Goal: Task Accomplishment & Management: Use online tool/utility

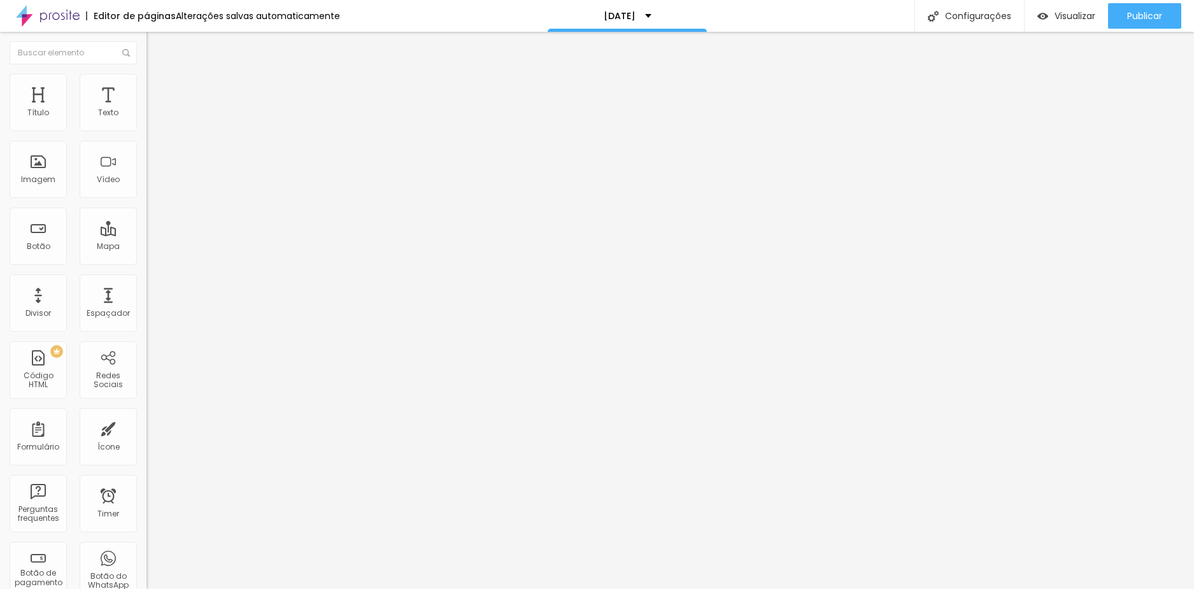
click at [146, 82] on img at bounding box center [151, 79] width 11 height 11
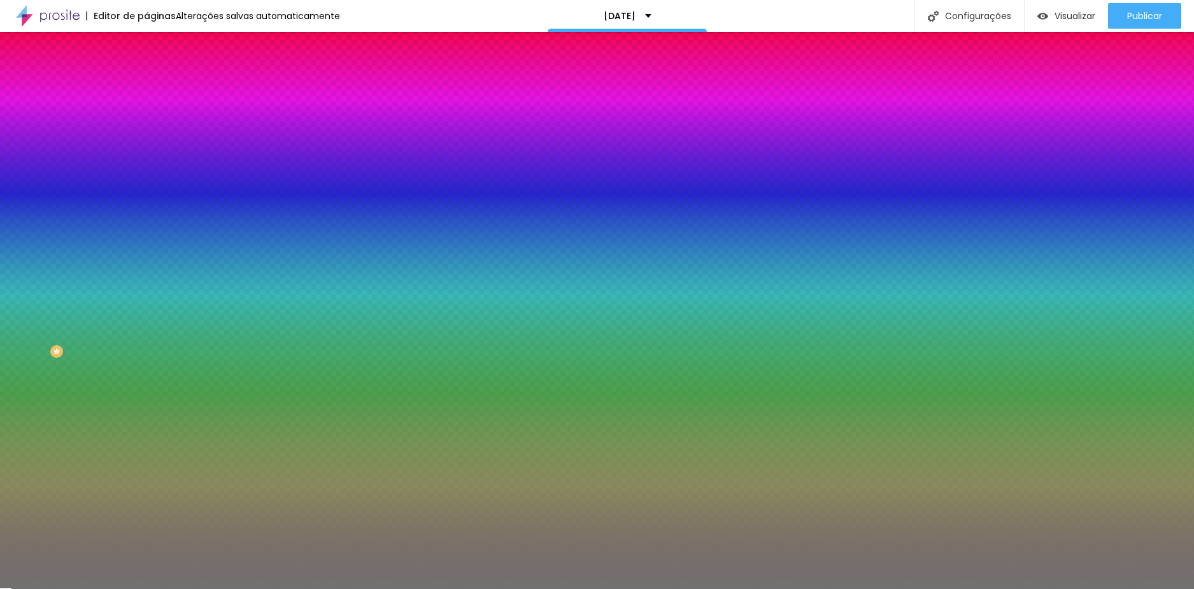
click at [146, 133] on input "#717171" at bounding box center [222, 128] width 153 height 13
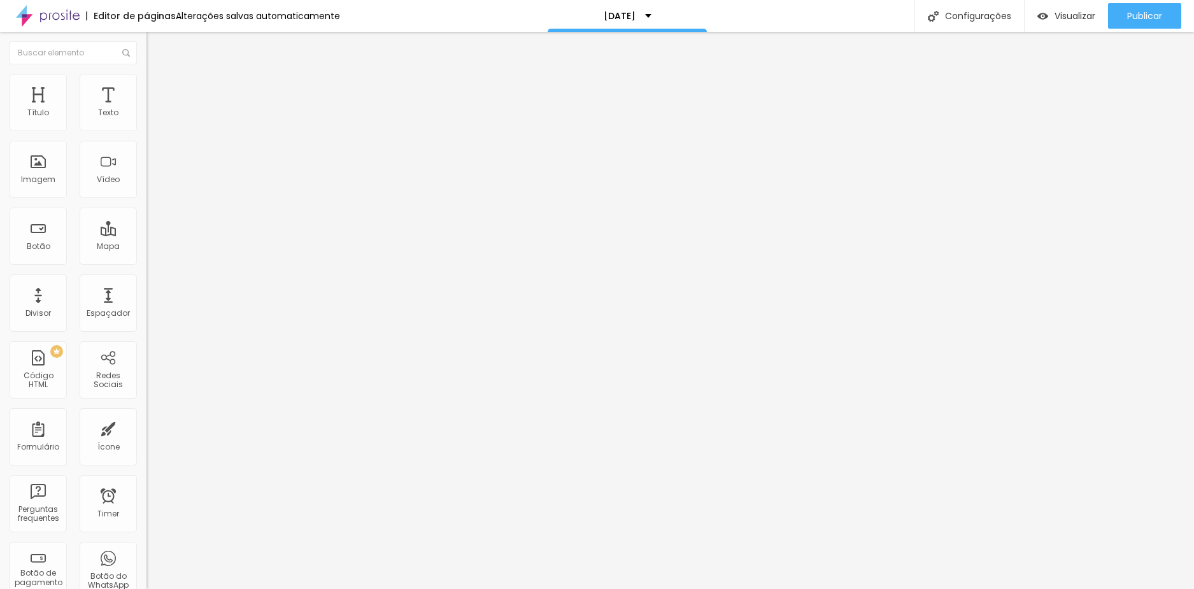
click at [158, 88] on span "Estilo" at bounding box center [168, 82] width 20 height 11
click at [146, 85] on li "Estilo" at bounding box center [219, 80] width 146 height 13
click at [146, 80] on img at bounding box center [151, 79] width 11 height 11
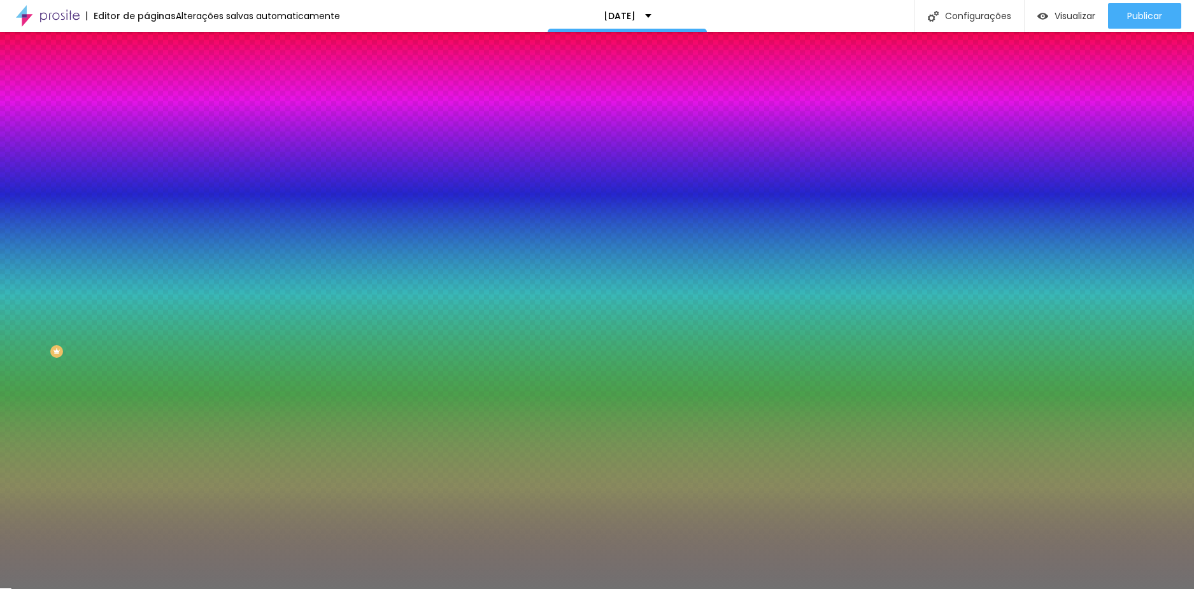
click at [158, 91] on span "Avançado" at bounding box center [179, 95] width 42 height 11
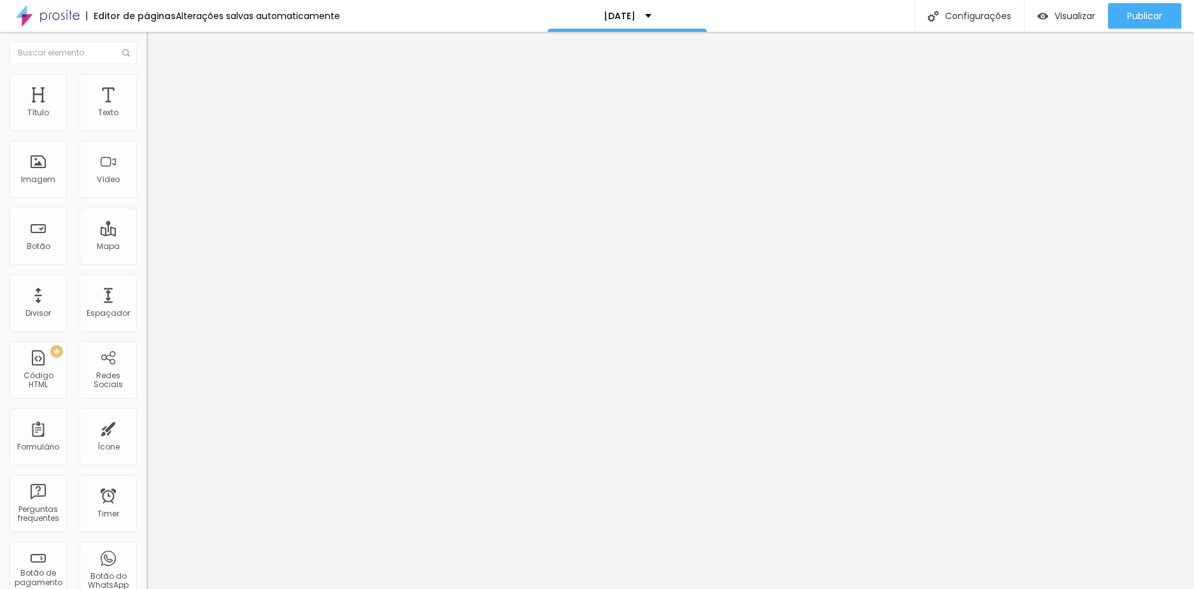
click at [146, 74] on li "Conteúdo" at bounding box center [219, 67] width 146 height 13
drag, startPoint x: 118, startPoint y: 77, endPoint x: 66, endPoint y: 78, distance: 51.6
click at [146, 87] on img at bounding box center [151, 92] width 11 height 11
click at [146, 73] on img at bounding box center [151, 66] width 11 height 11
click at [146, 85] on li "Estilo" at bounding box center [219, 80] width 146 height 13
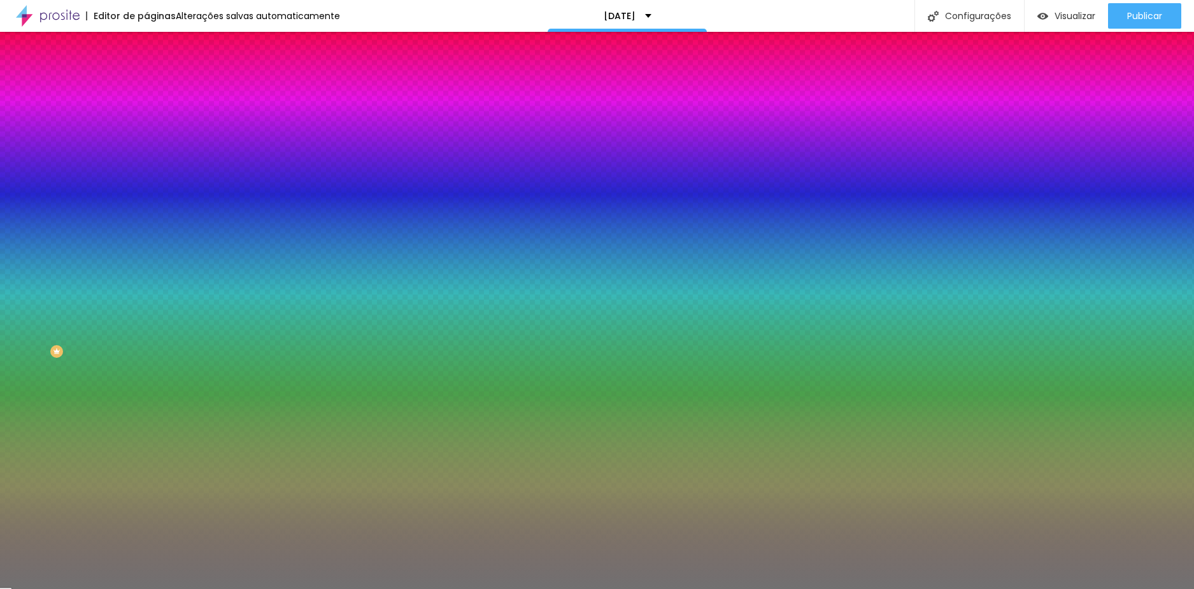
click at [146, 87] on img at bounding box center [151, 92] width 11 height 11
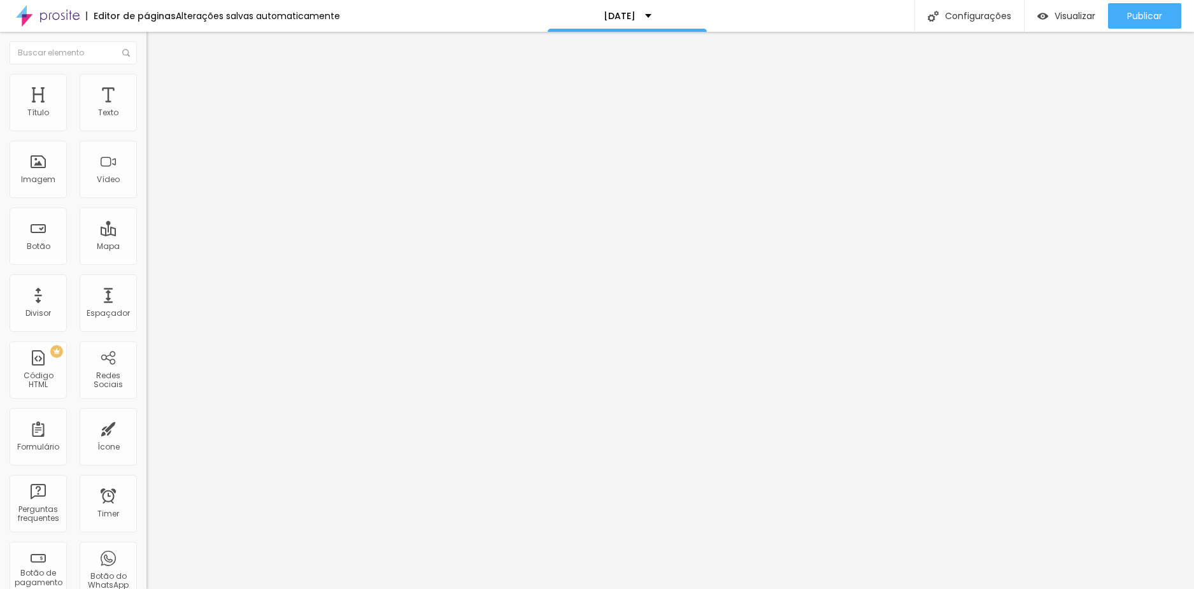
click at [158, 75] on span "Conteúdo" at bounding box center [177, 69] width 39 height 11
click at [152, 185] on icon "button" at bounding box center [156, 181] width 8 height 8
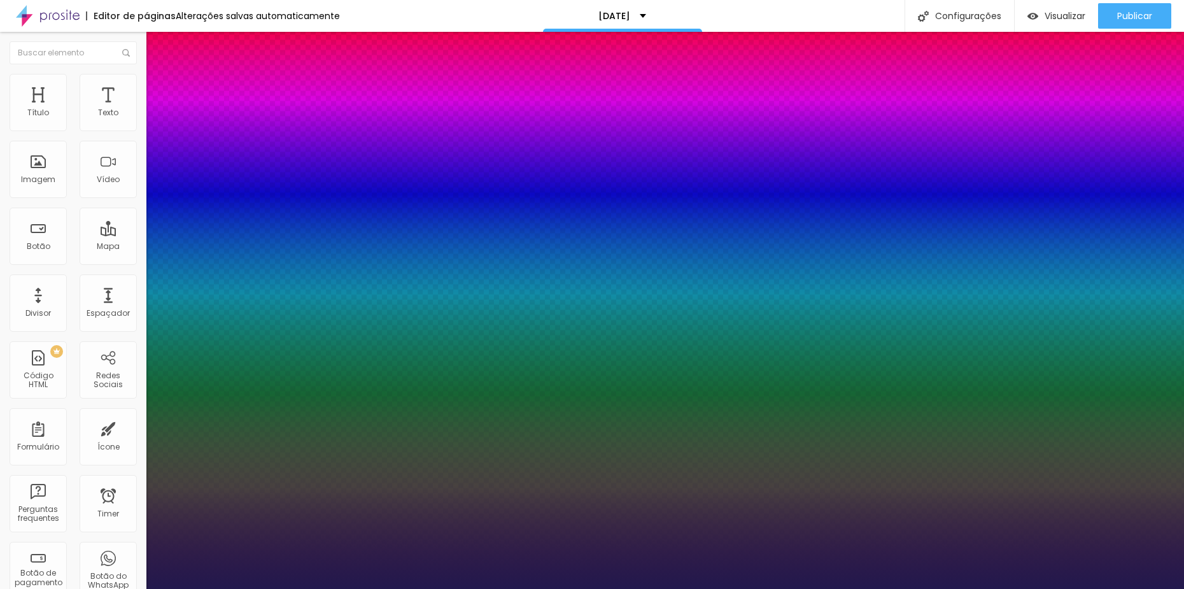
type input "1"
click at [457, 588] on div at bounding box center [592, 589] width 1184 height 0
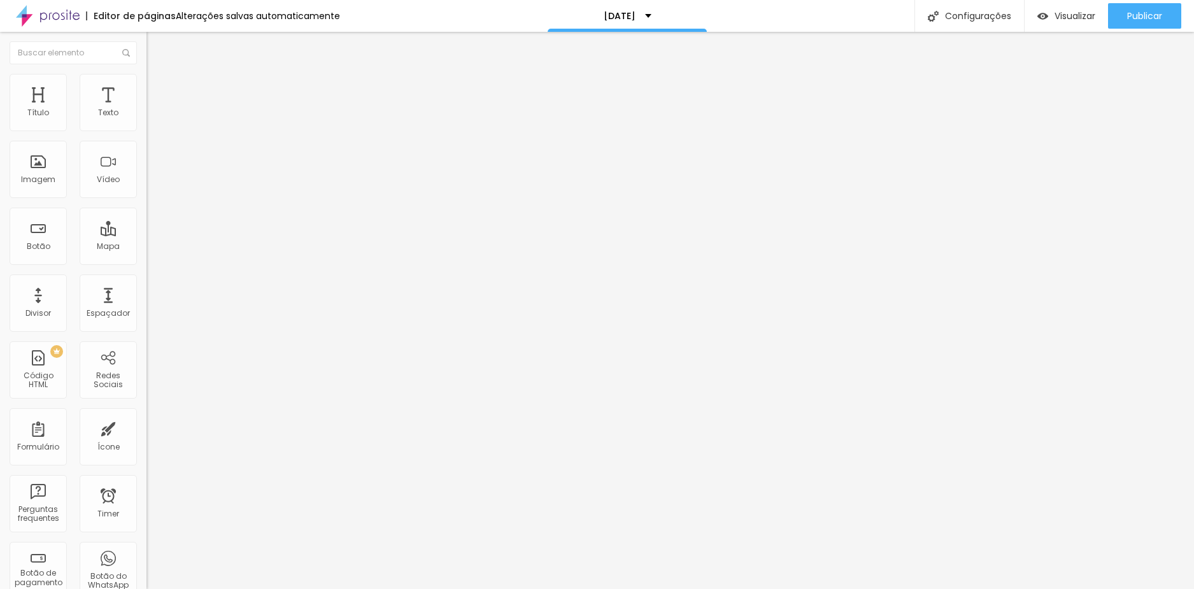
click at [153, 183] on icon "button" at bounding box center [155, 180] width 5 height 5
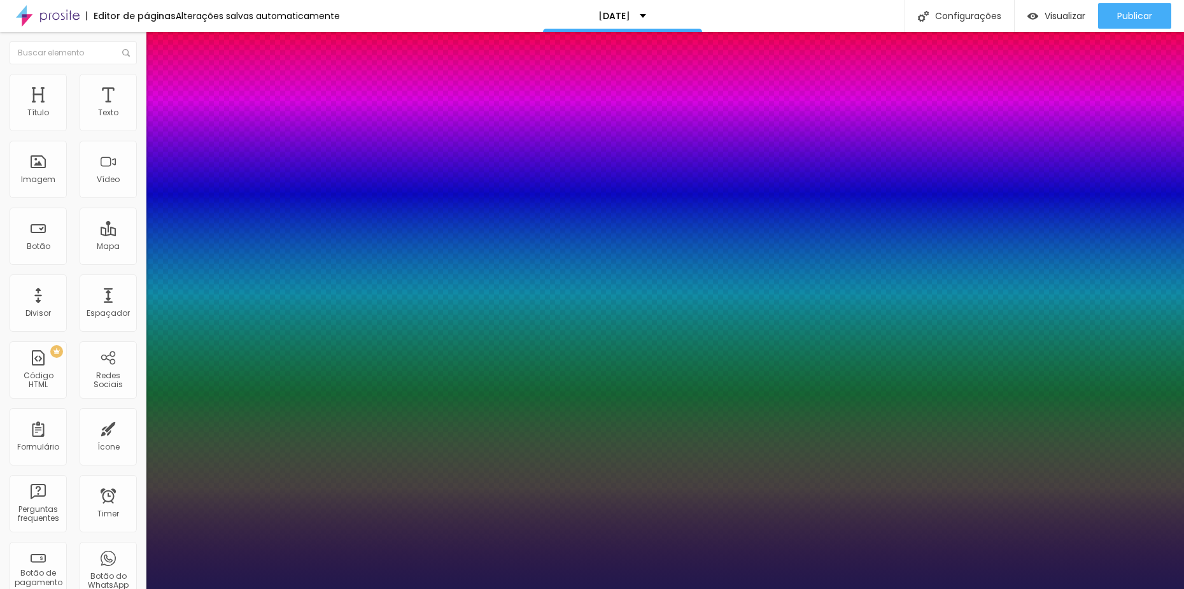
type input "1"
type input "20"
type input "1"
type input "35"
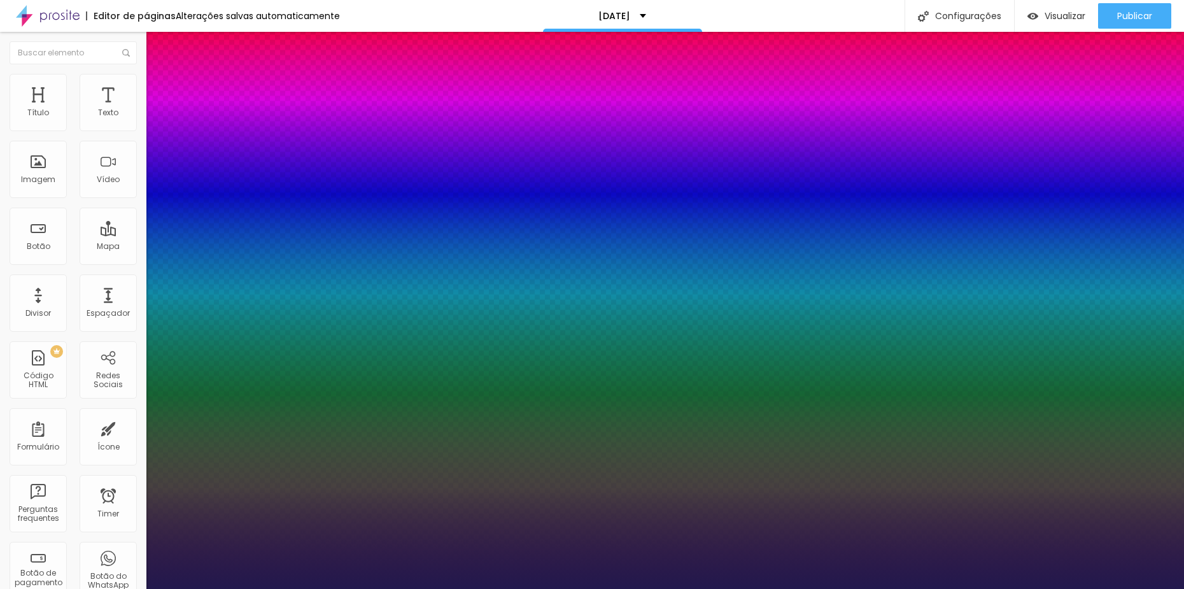
type input "35"
type input "1"
type input "36"
type input "1"
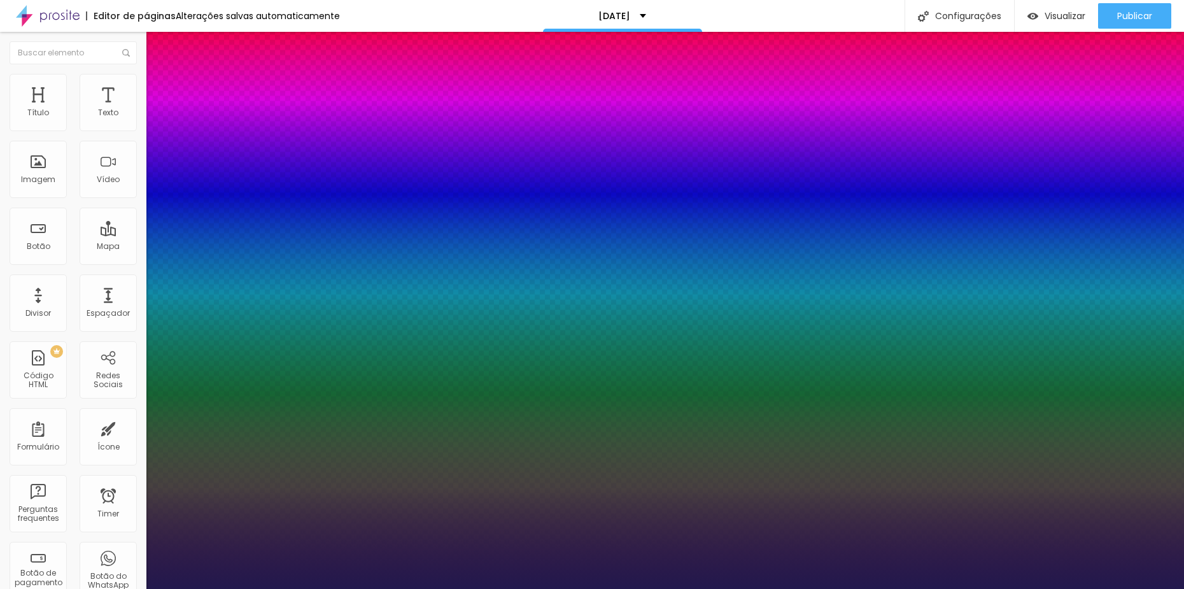
type input "37"
type input "1"
type input "39"
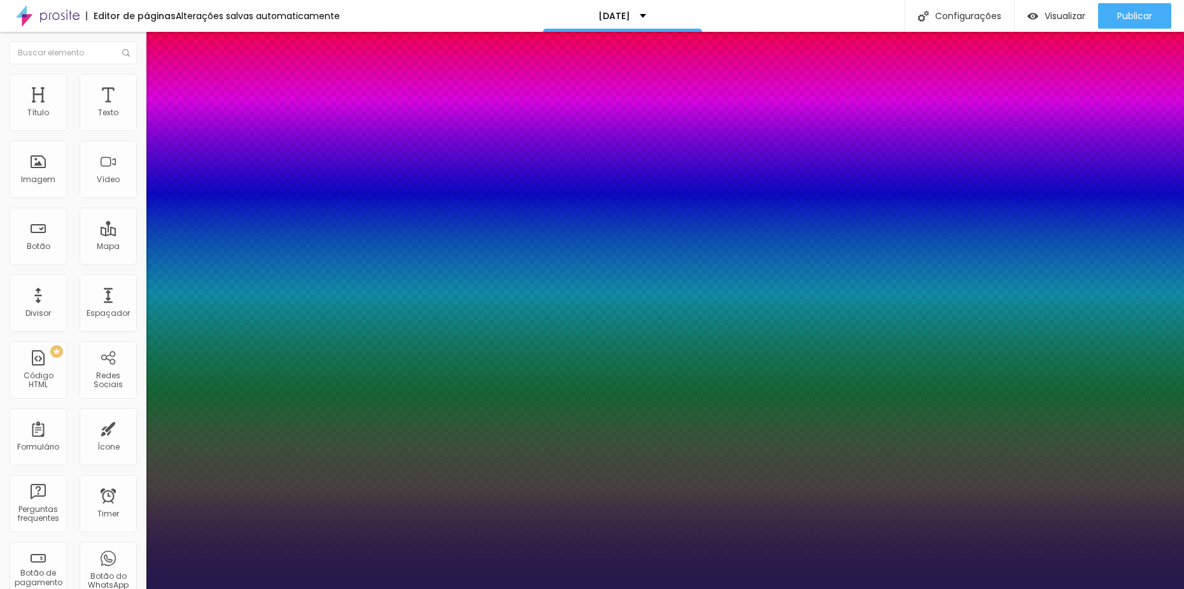
type input "1"
type input "40"
type input "1"
type input "41"
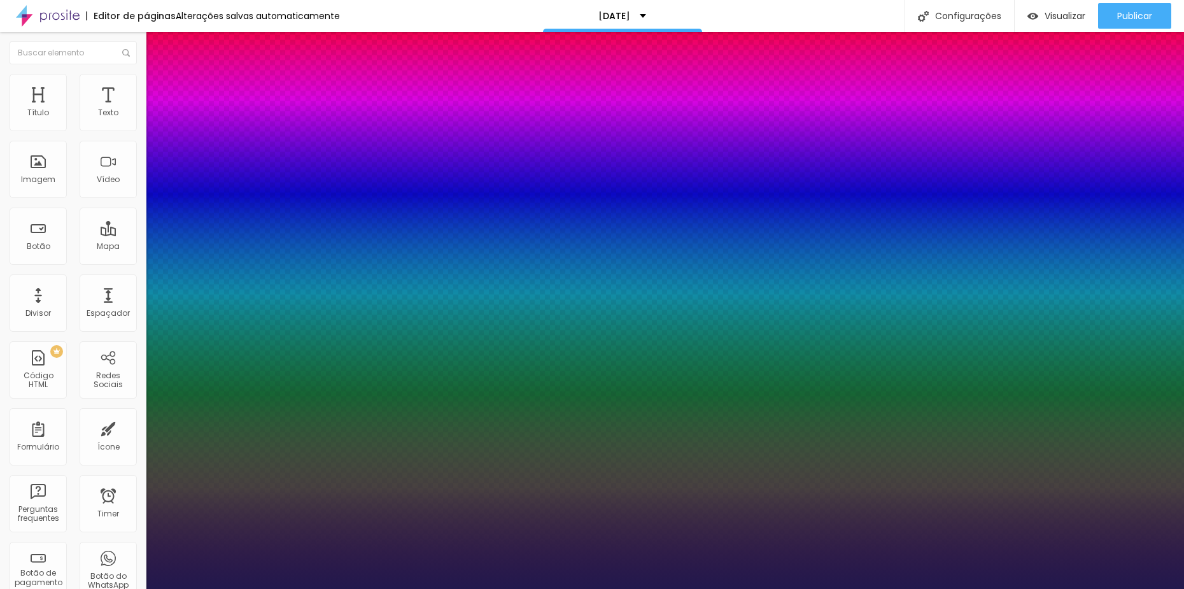
type input "41"
type input "1"
type input "42"
type input "1"
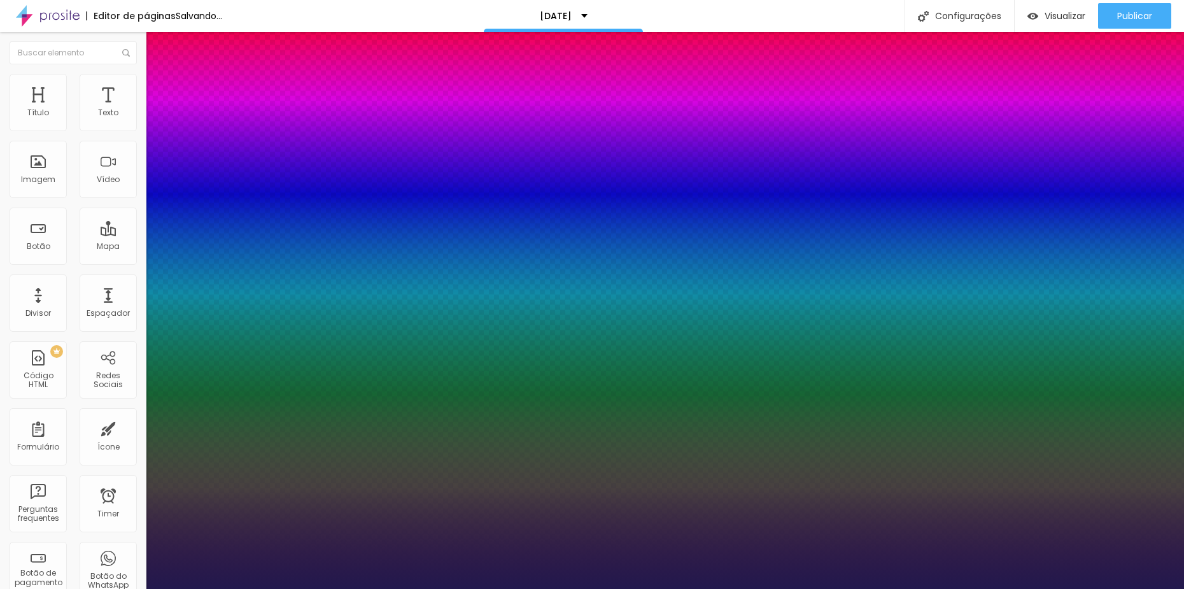
type input "43"
type input "1"
type input "44"
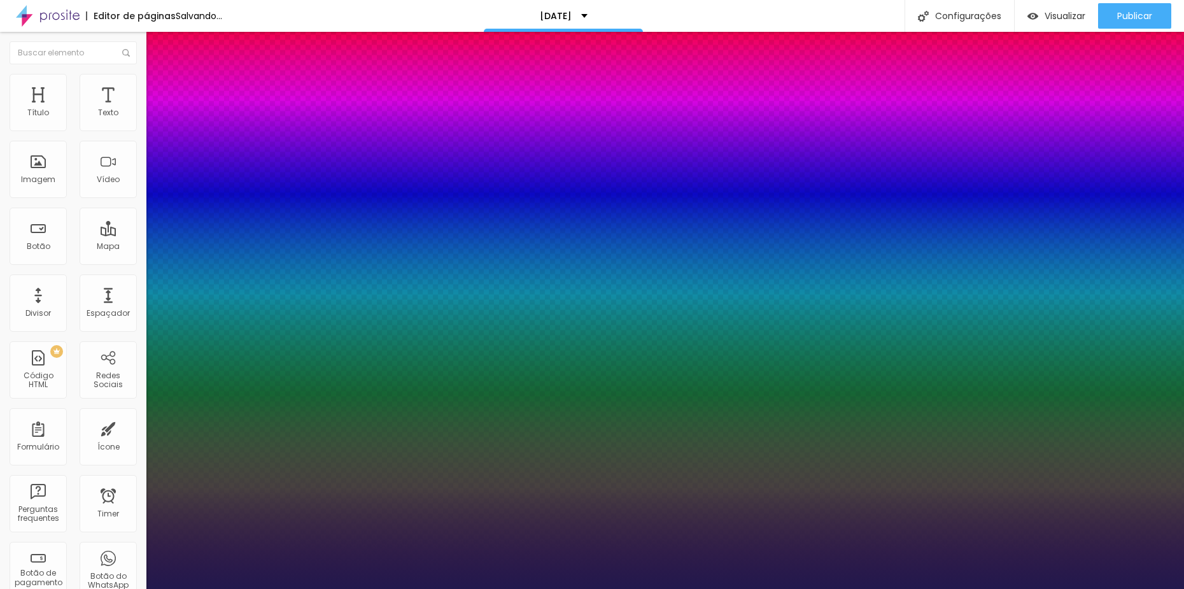
type input "1"
type input "45"
type input "1"
type input "46"
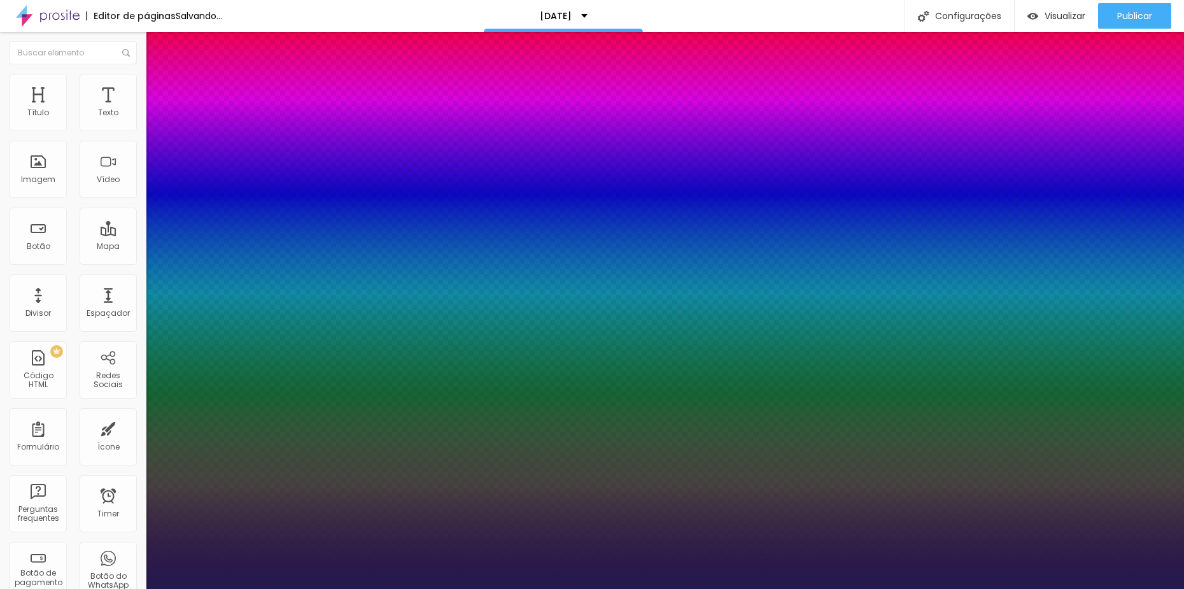
type input "46"
type input "1"
type input "48"
type input "1"
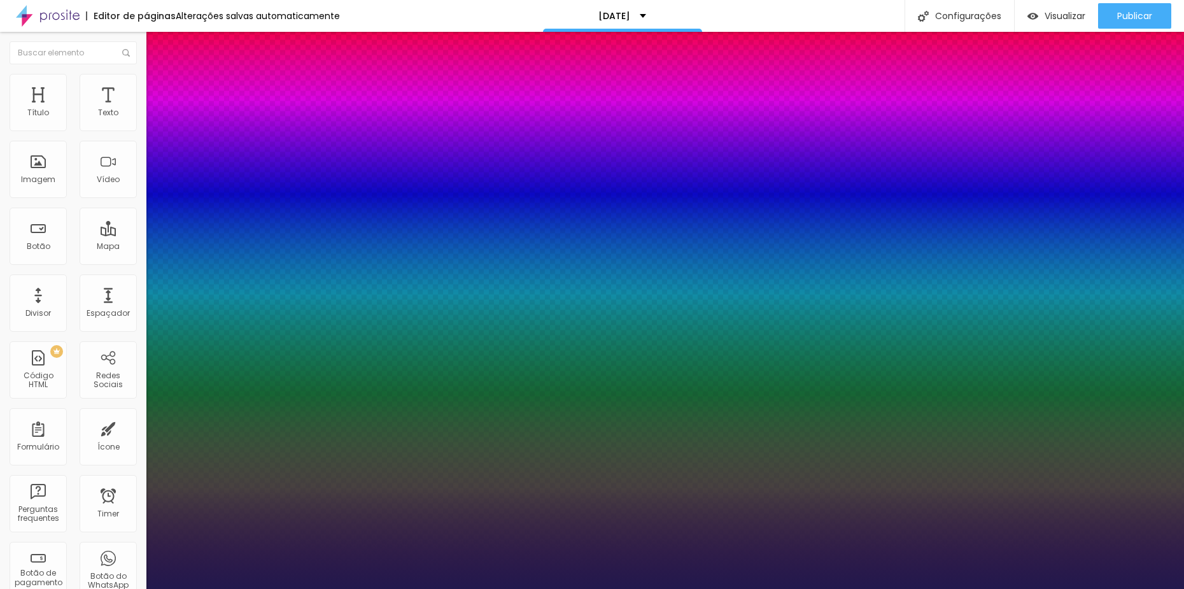
drag, startPoint x: 171, startPoint y: 360, endPoint x: 203, endPoint y: 364, distance: 32.6
type input "48"
type input "1"
click at [701, 588] on div at bounding box center [592, 589] width 1184 height 0
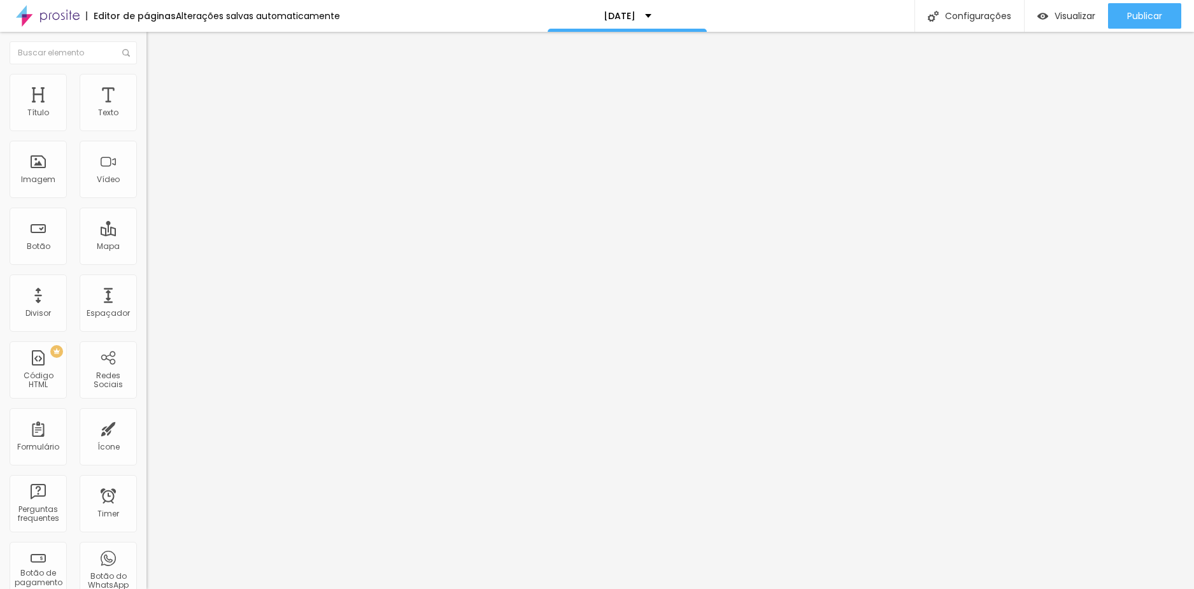
click at [146, 122] on button "button" at bounding box center [155, 115] width 18 height 13
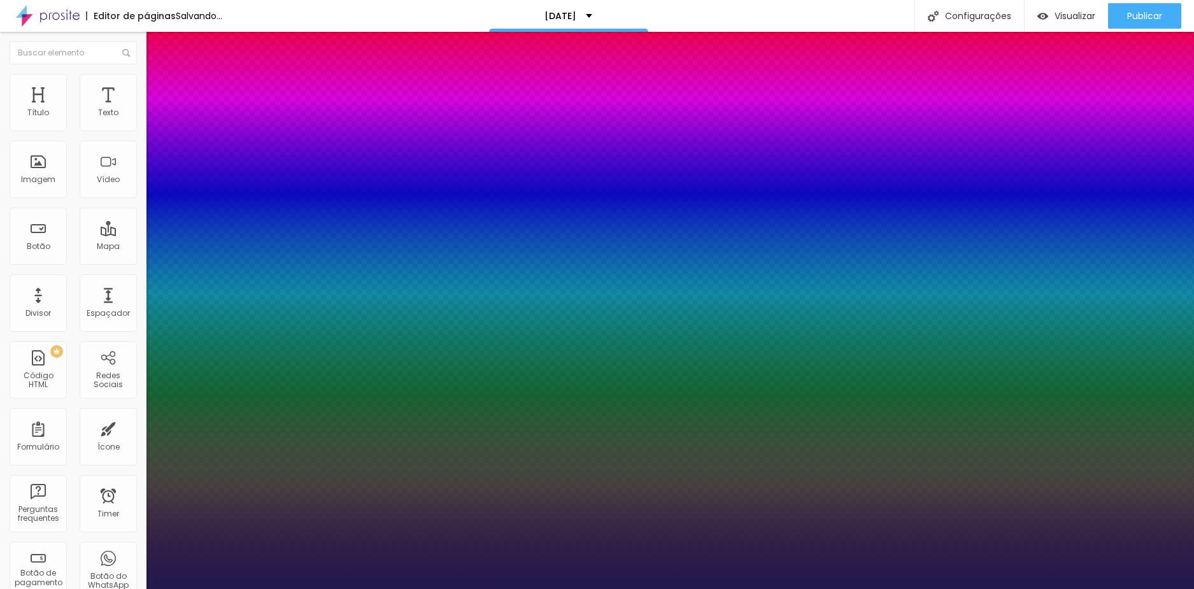
type input "1"
type input "14"
type input "1"
type input "16"
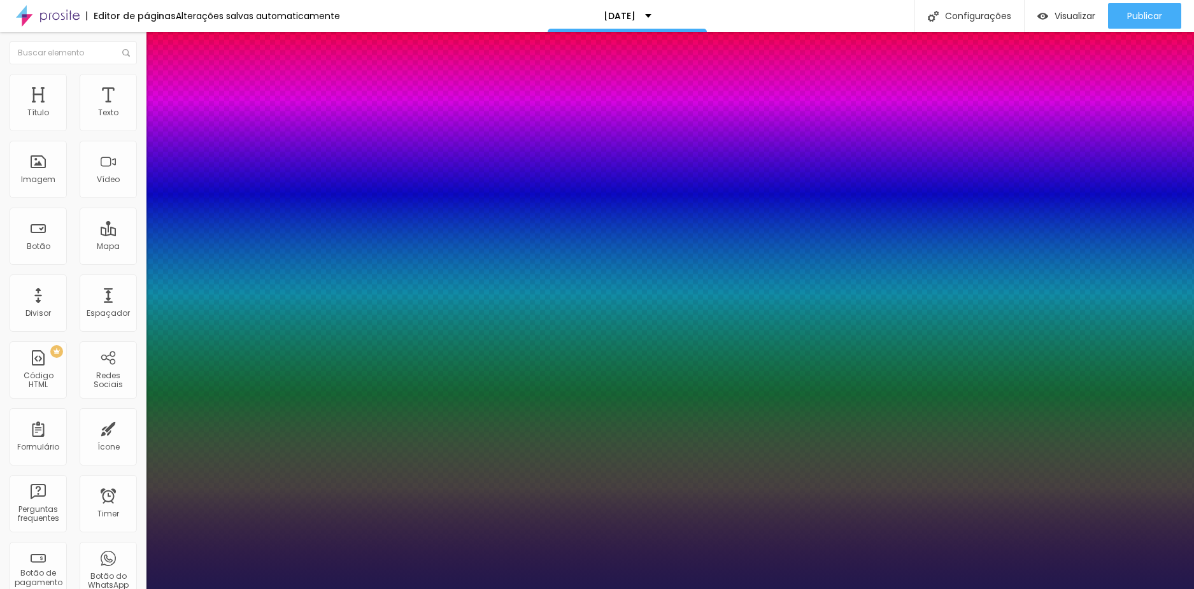
type input "16"
type input "1"
type input "18"
type input "1"
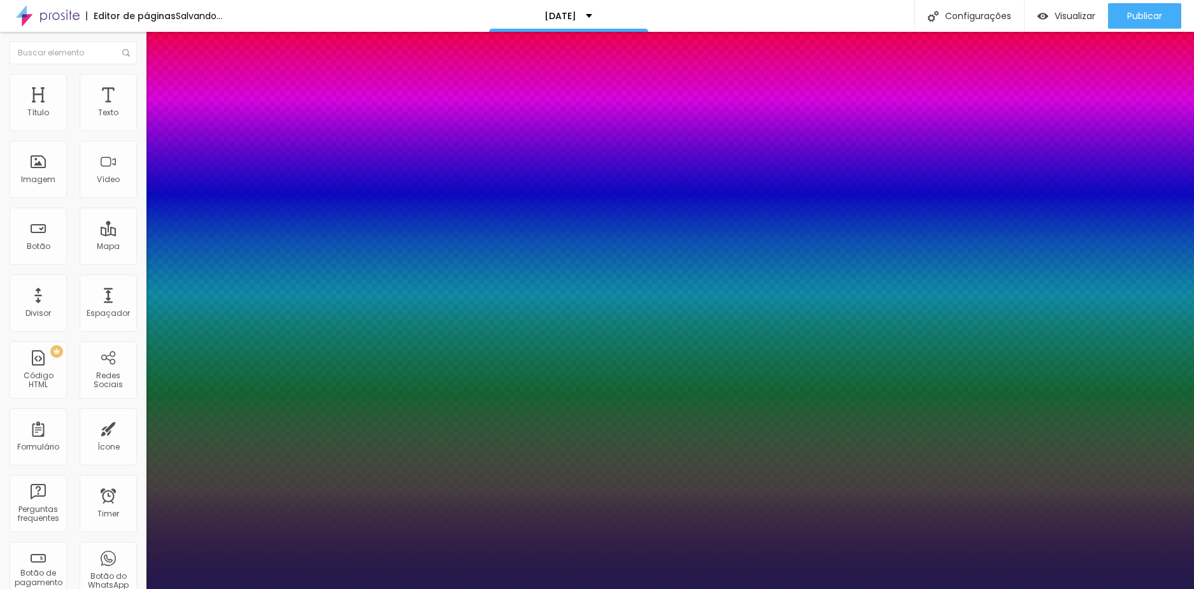
type input "19"
type input "1"
type input "20"
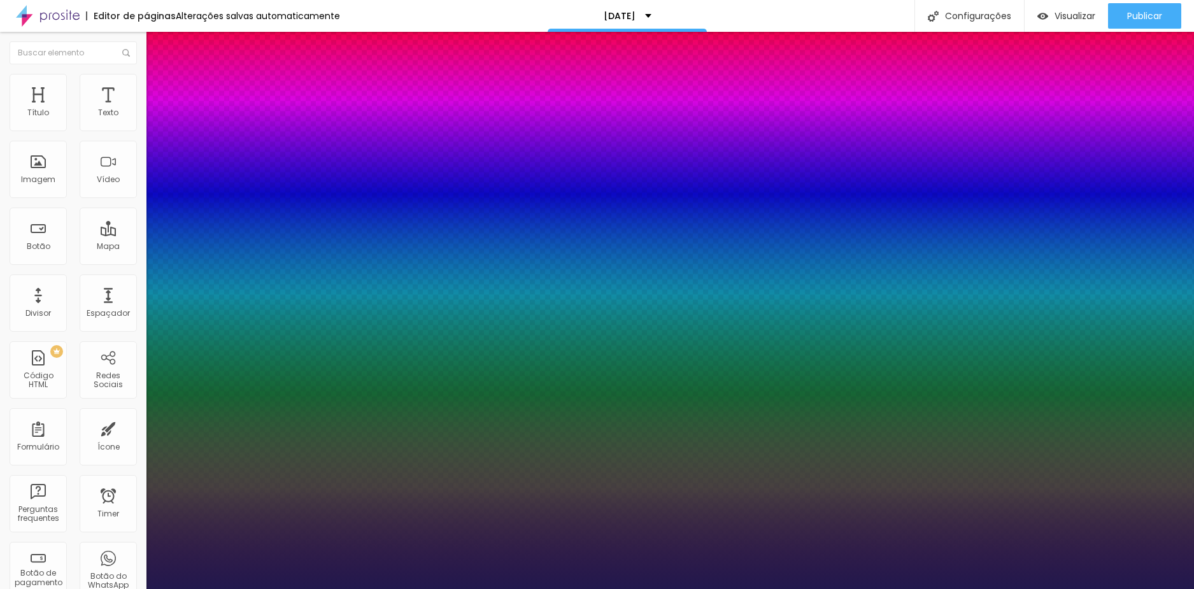
type input "1"
drag, startPoint x: 169, startPoint y: 218, endPoint x: 176, endPoint y: 222, distance: 8.0
type input "20"
type input "1"
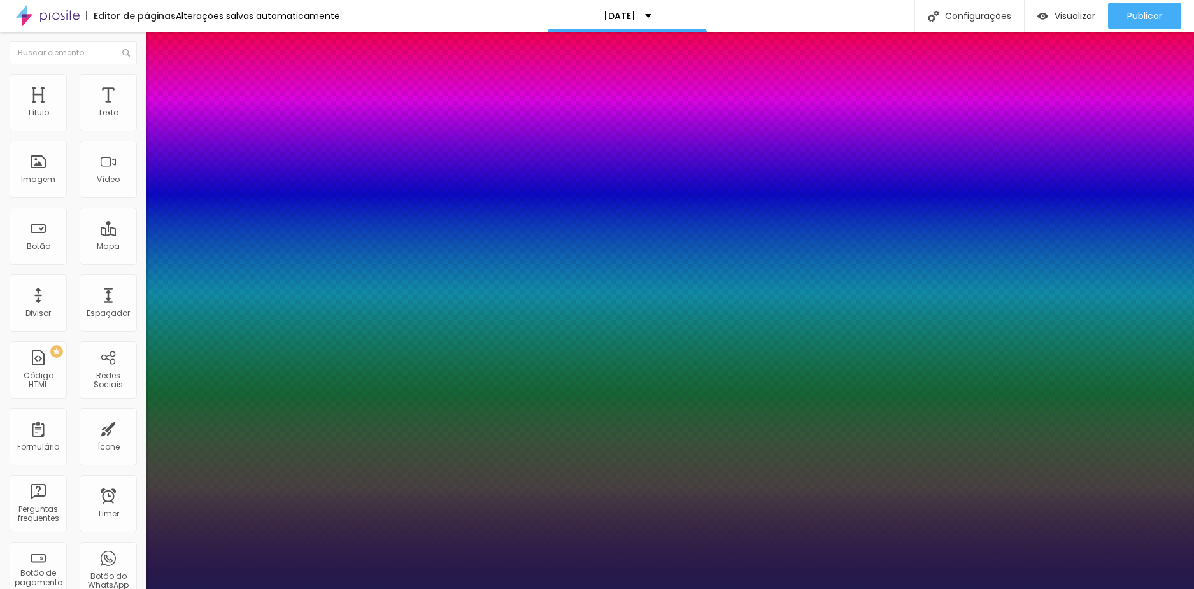
type input "1.4"
drag, startPoint x: 210, startPoint y: 305, endPoint x: 216, endPoint y: 309, distance: 7.8
type input "1.4"
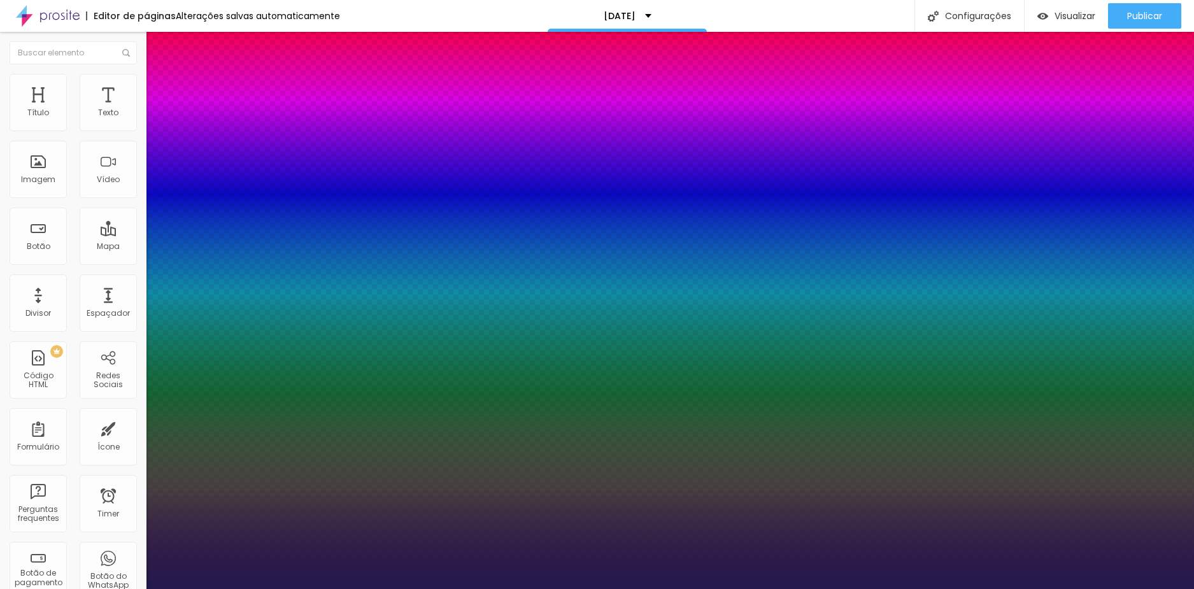
click at [457, 588] on div at bounding box center [597, 589] width 1194 height 0
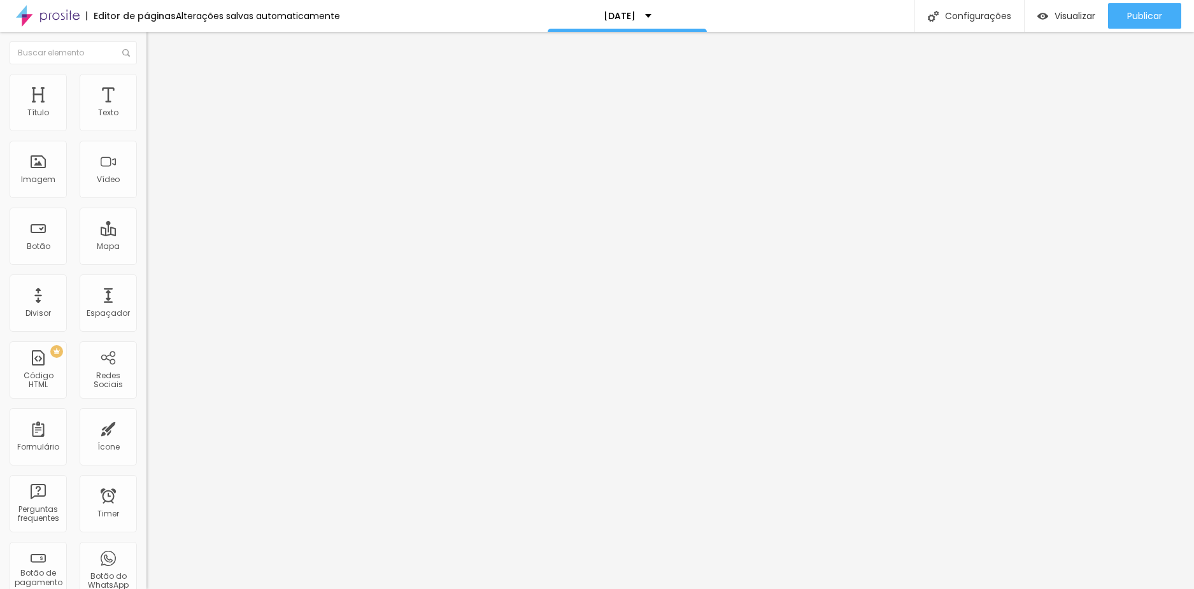
click at [146, 122] on button "button" at bounding box center [155, 115] width 18 height 13
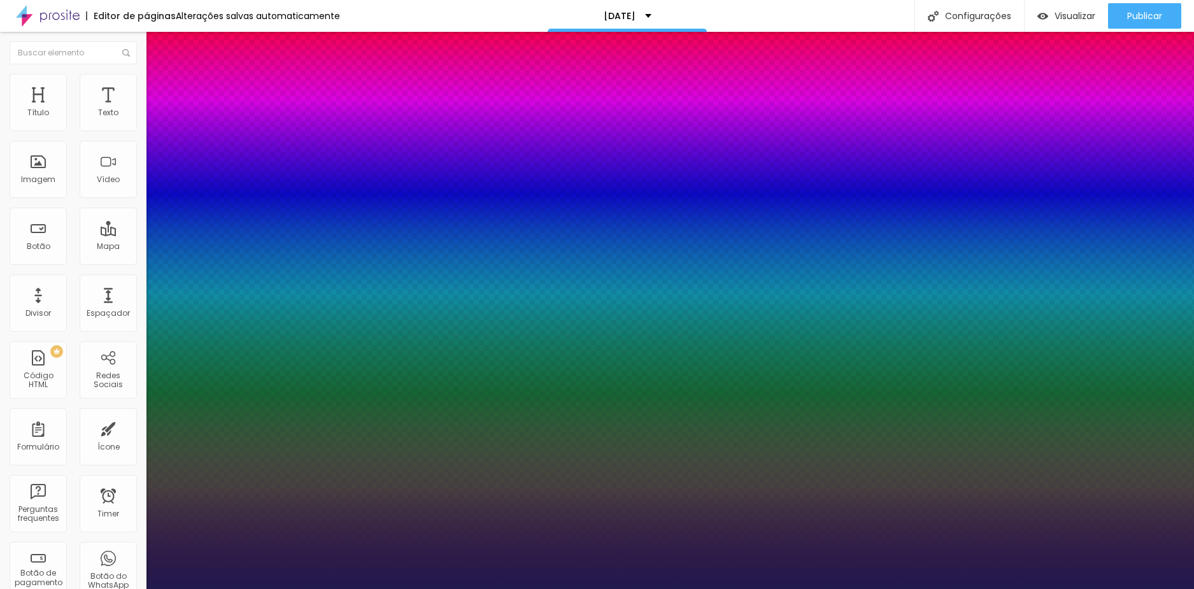
type input "1"
type input "18"
type input "1"
type input "20"
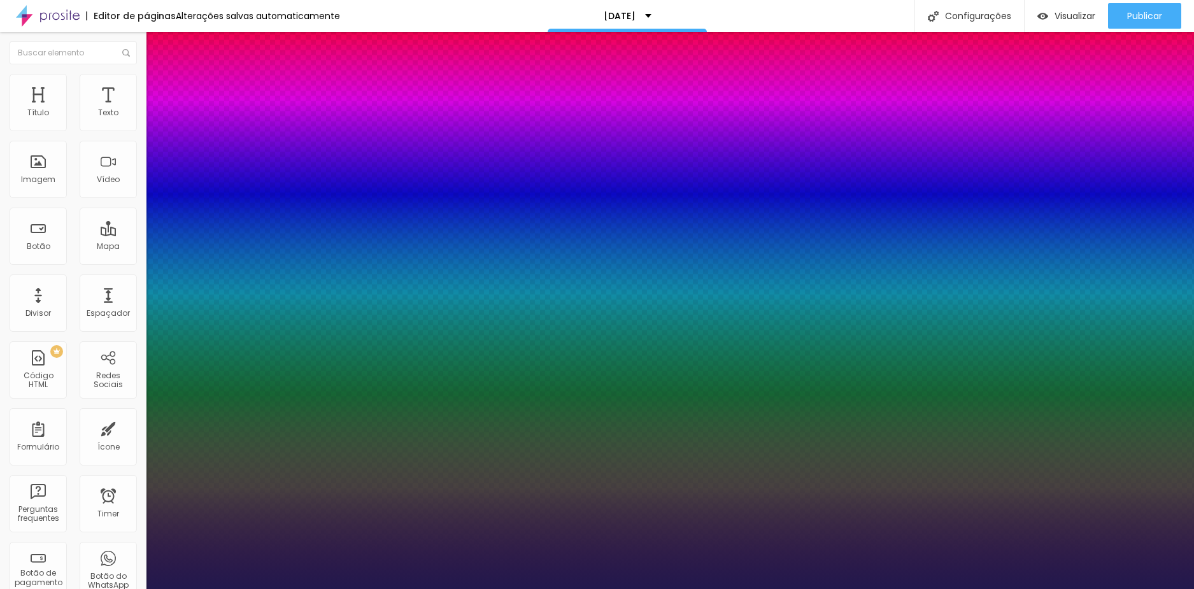
type input "20"
type input "1"
type input "21"
type input "1"
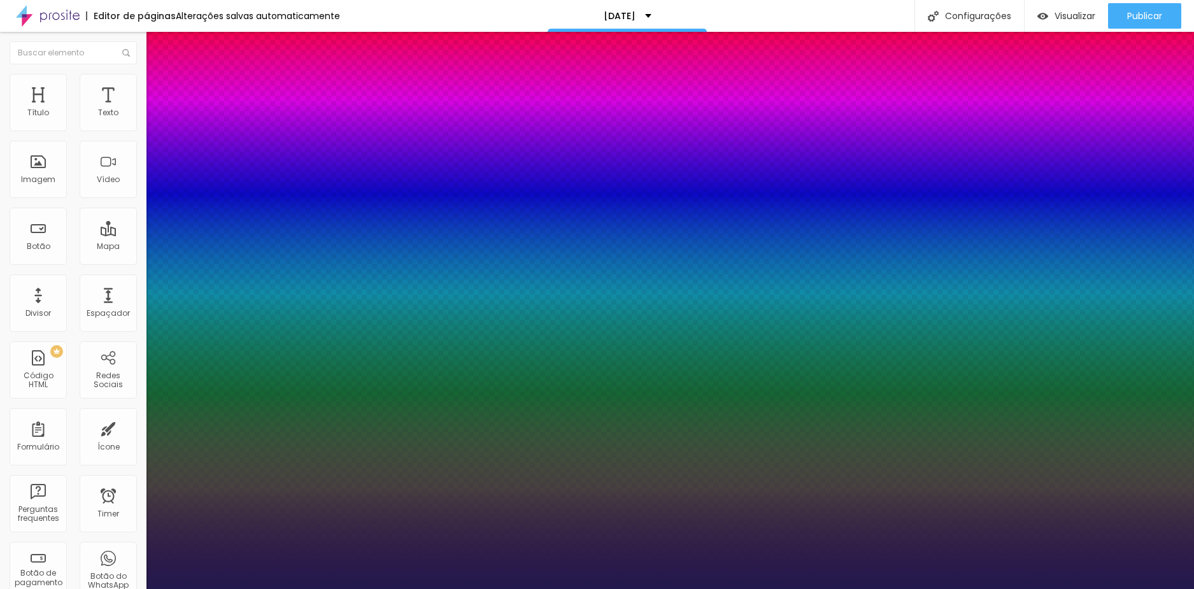
type input "22"
type input "1"
type input "23"
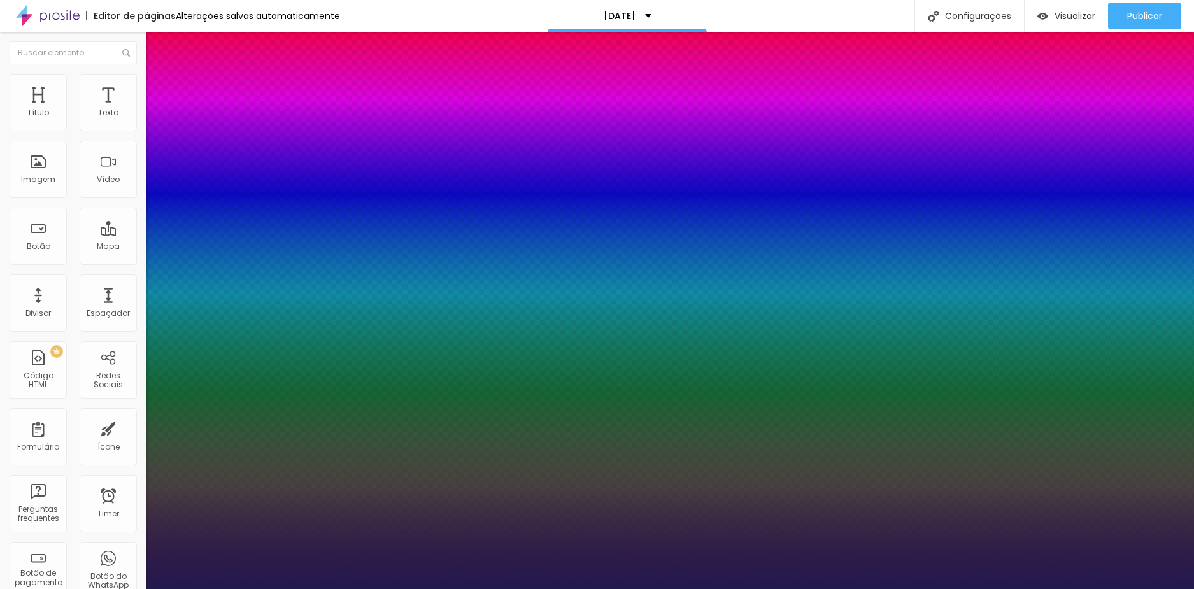
type input "1"
type input "22"
type input "1"
type input "21"
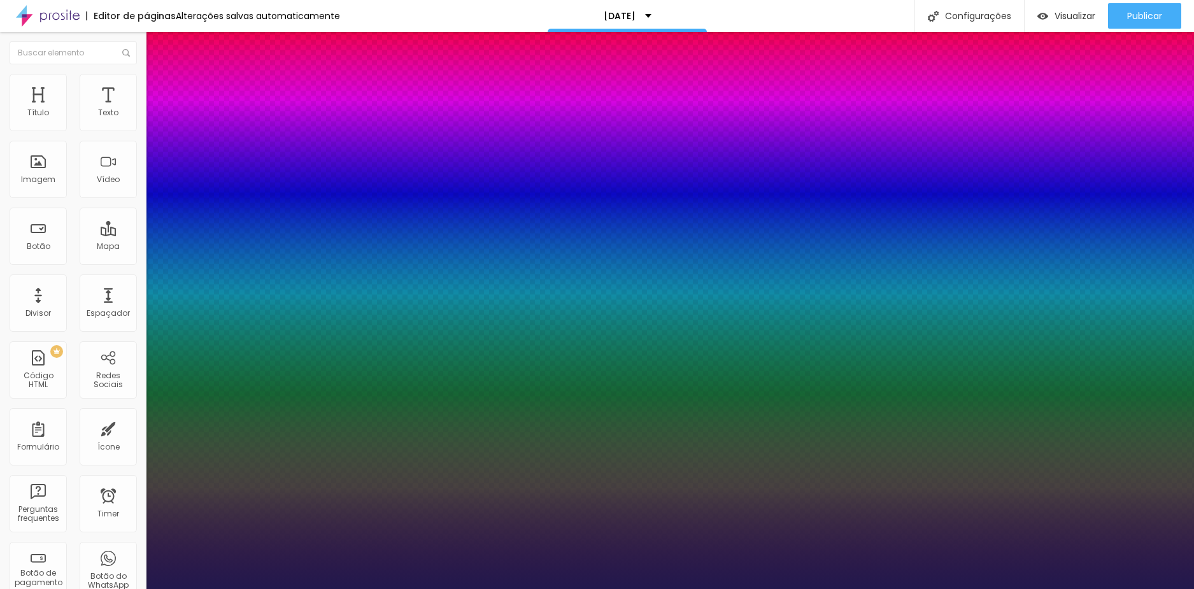
type input "21"
type input "1"
type input "20"
type input "1"
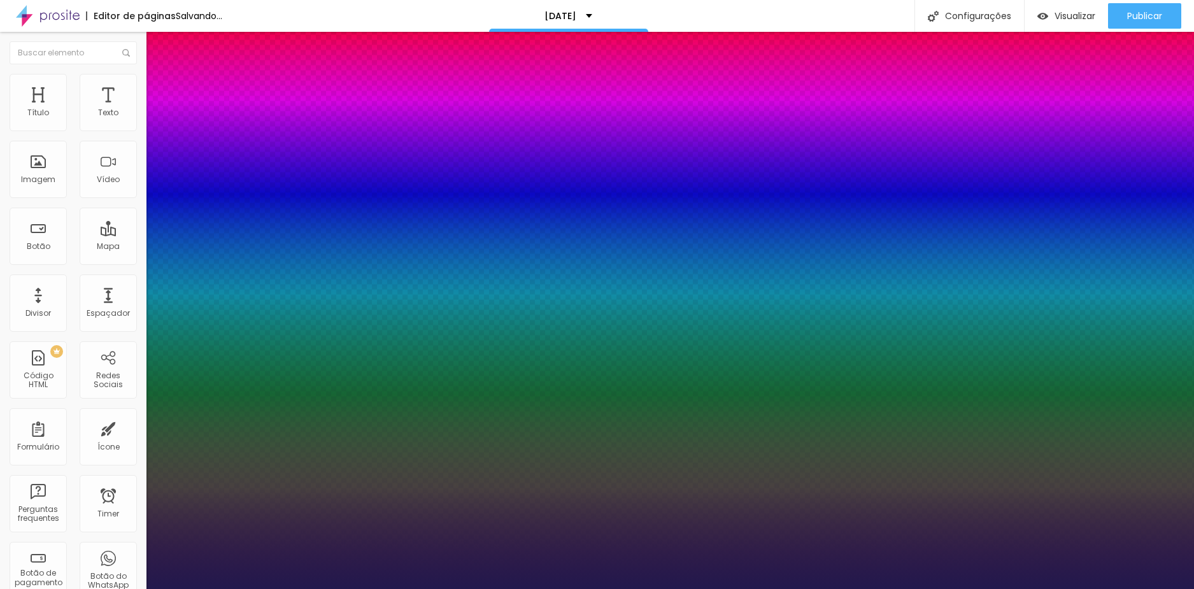
type input "20"
type input "1"
type input "1.4"
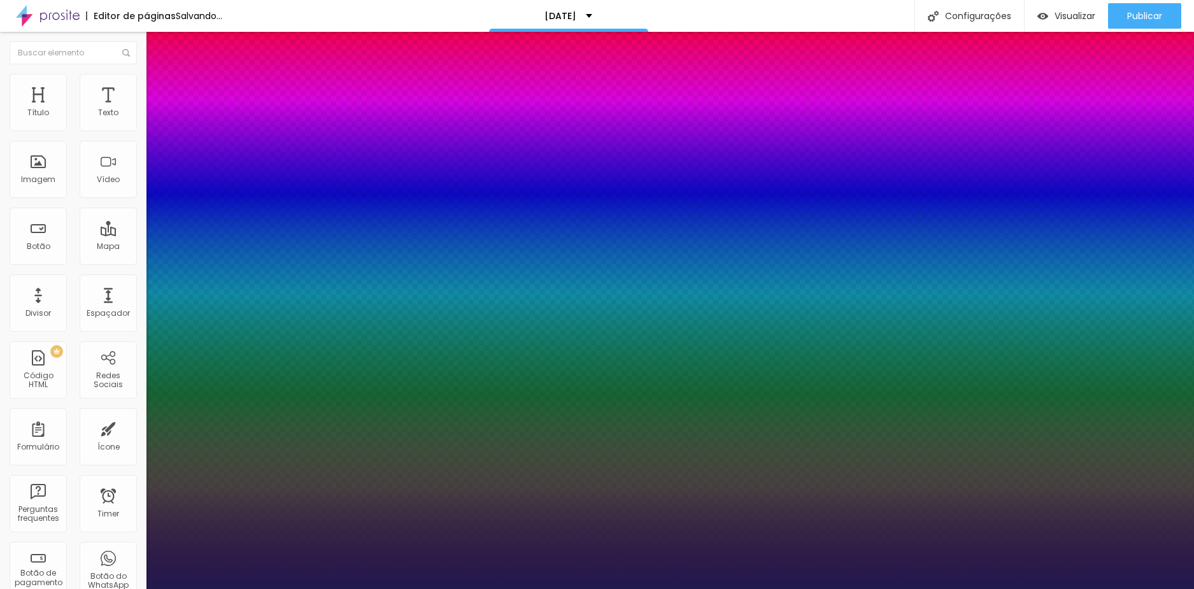
type input "1.4"
type input "1"
click at [480, 588] on div at bounding box center [597, 589] width 1194 height 0
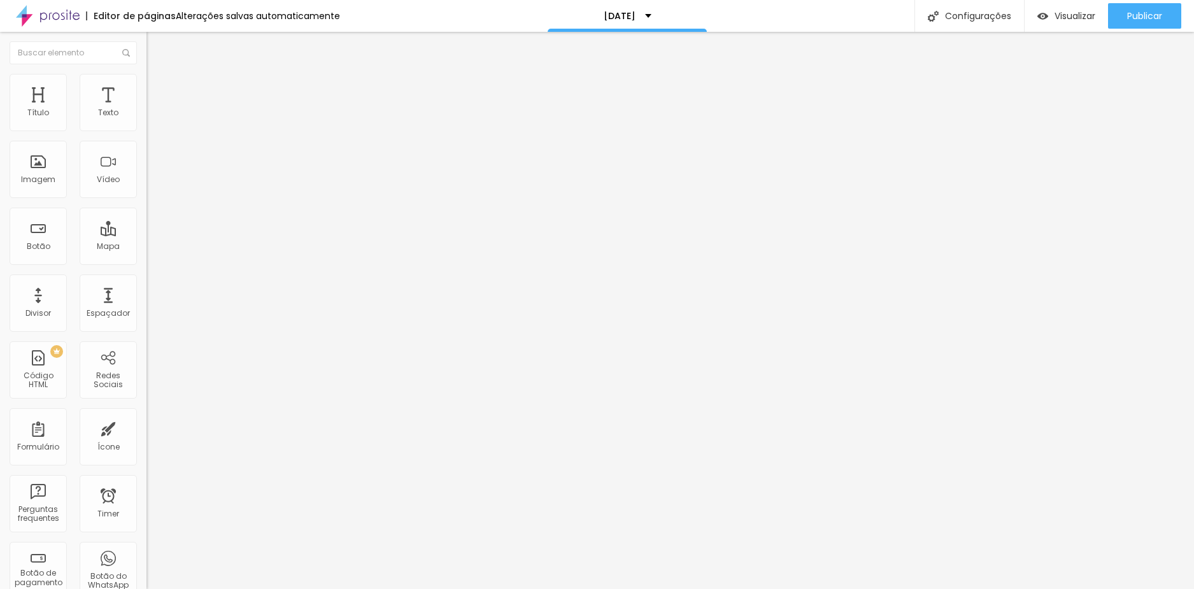
click at [152, 118] on icon "button" at bounding box center [156, 115] width 8 height 8
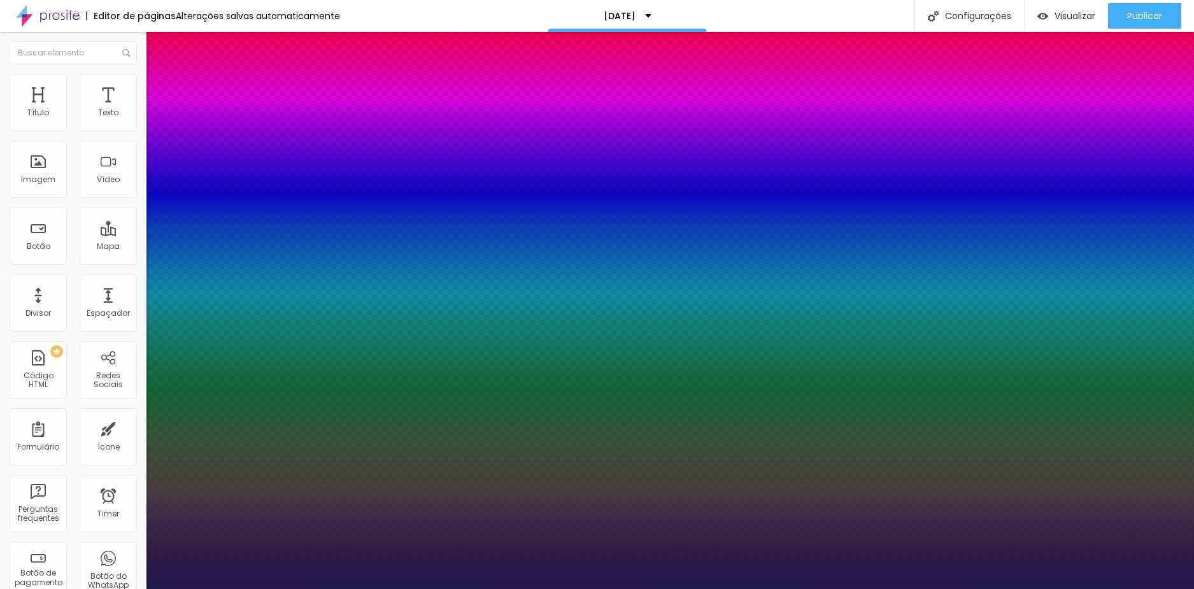
type input "1"
type input "19"
type input "1"
type input "20"
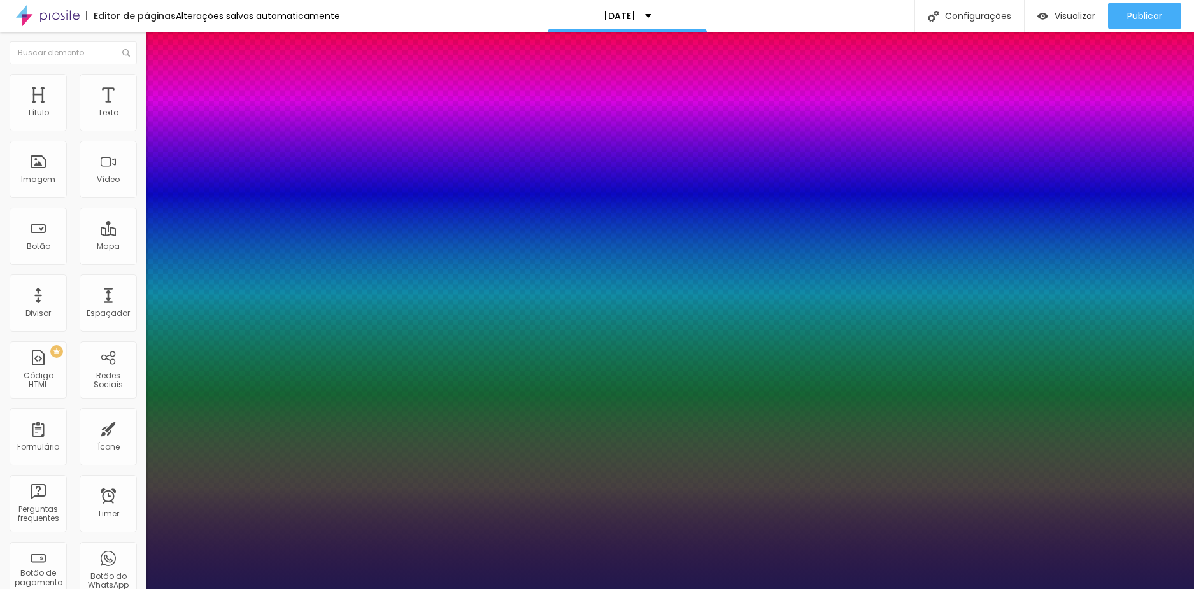
type input "20"
type input "1"
type input "20"
type input "1"
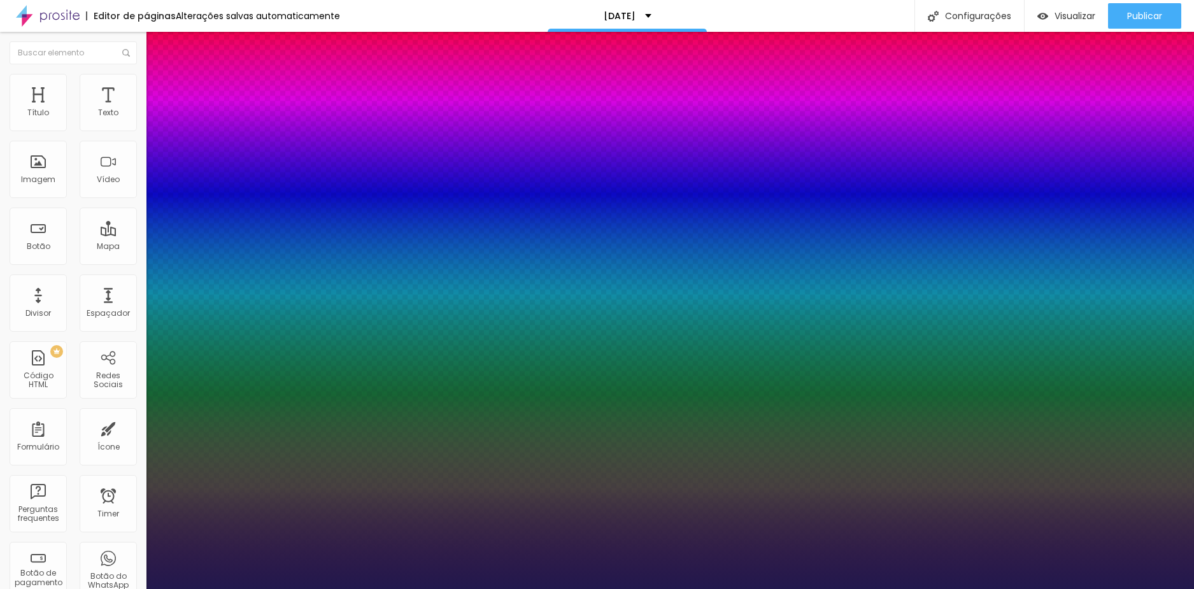
type input "1.4"
type input "1"
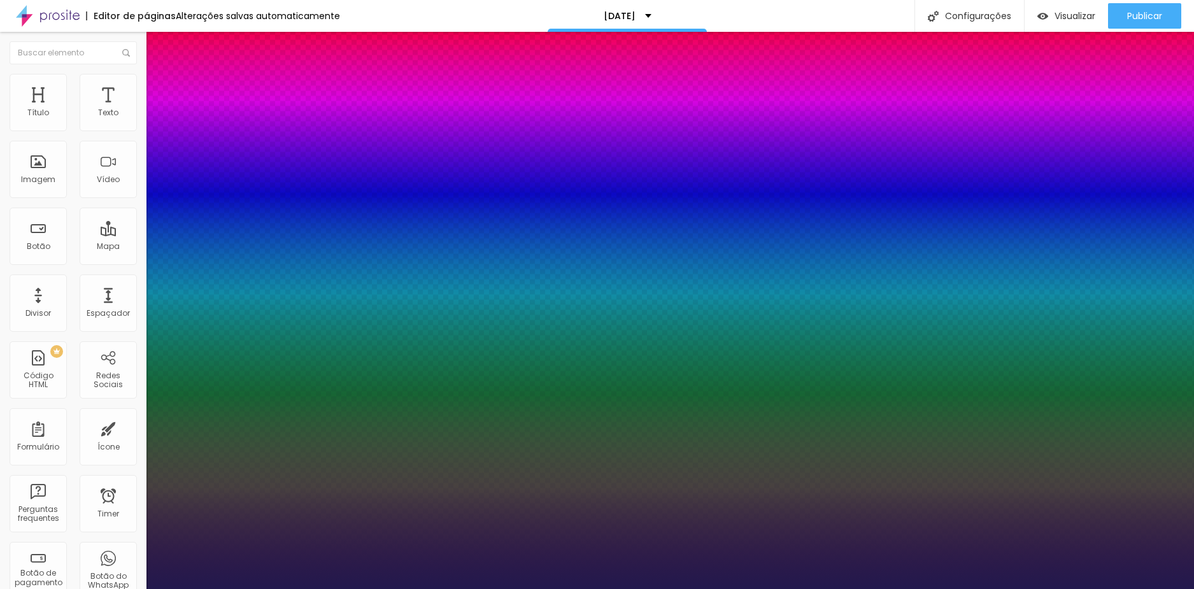
click at [625, 588] on div at bounding box center [597, 589] width 1194 height 0
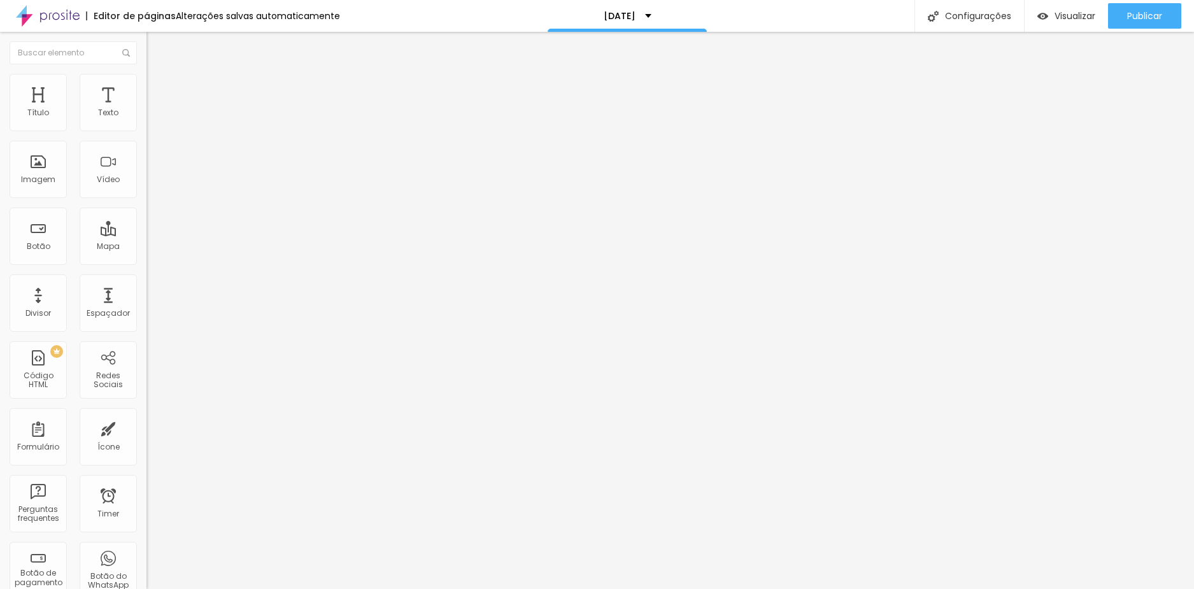
click at [152, 118] on icon "button" at bounding box center [156, 115] width 8 height 8
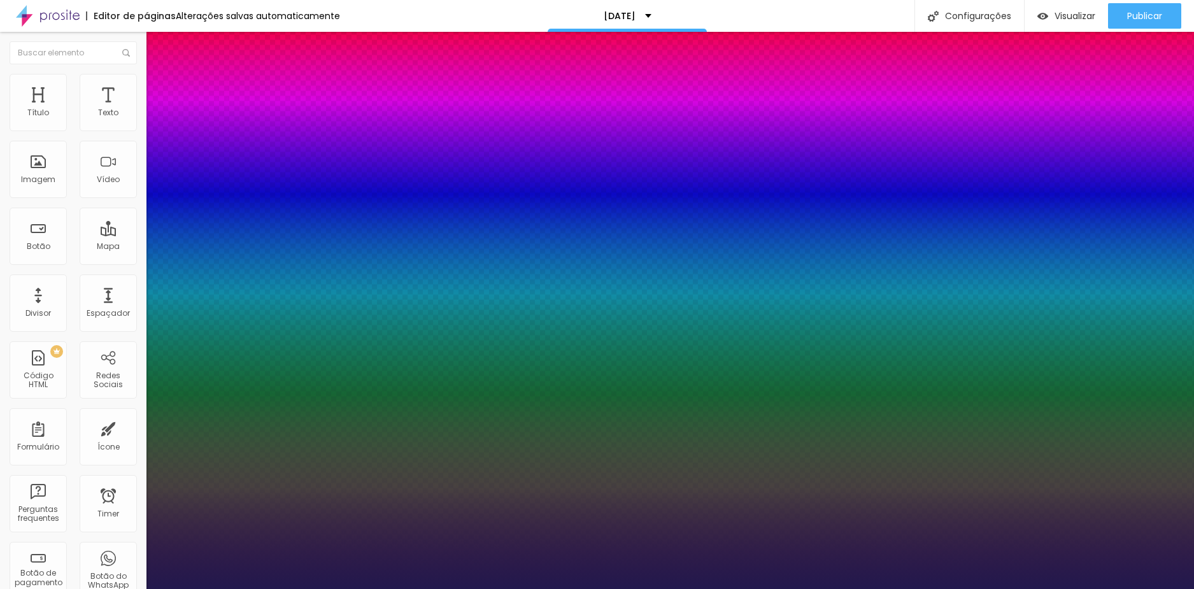
type input "1"
type input "16"
type input "1"
type input "17"
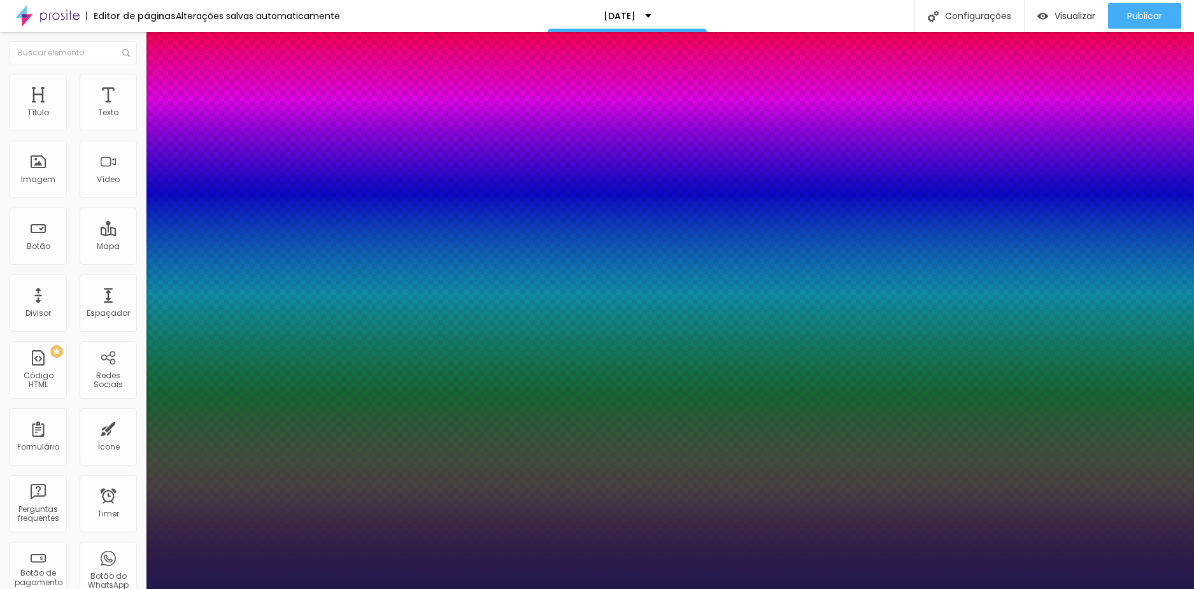
type input "1"
type input "18"
type input "1"
type input "19"
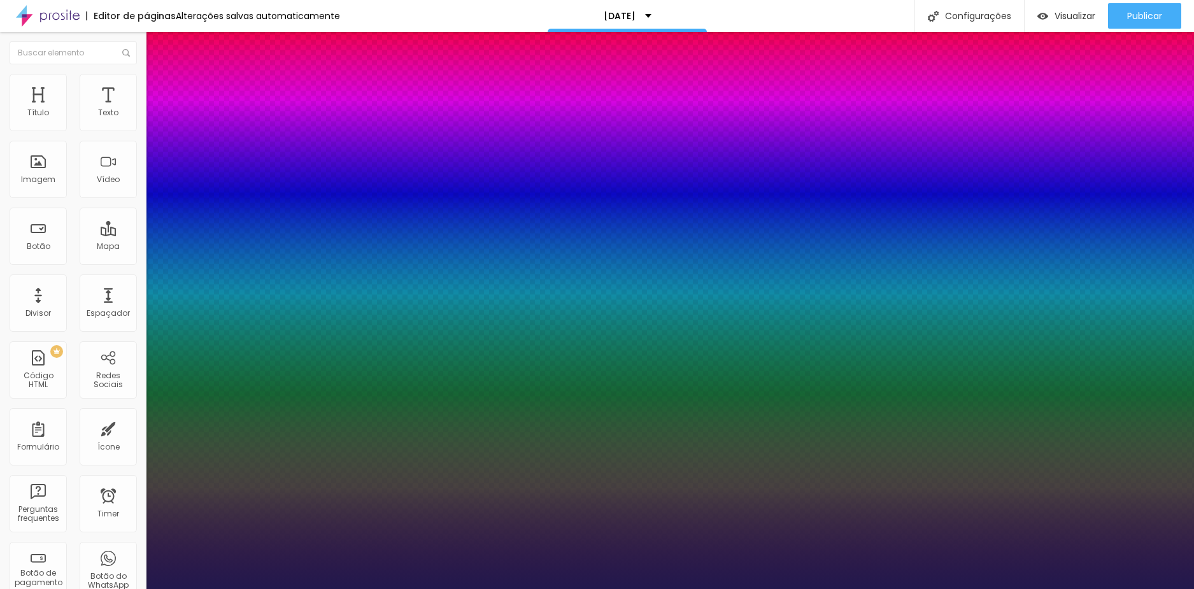
type input "19"
type input "1"
type input "20"
type input "1"
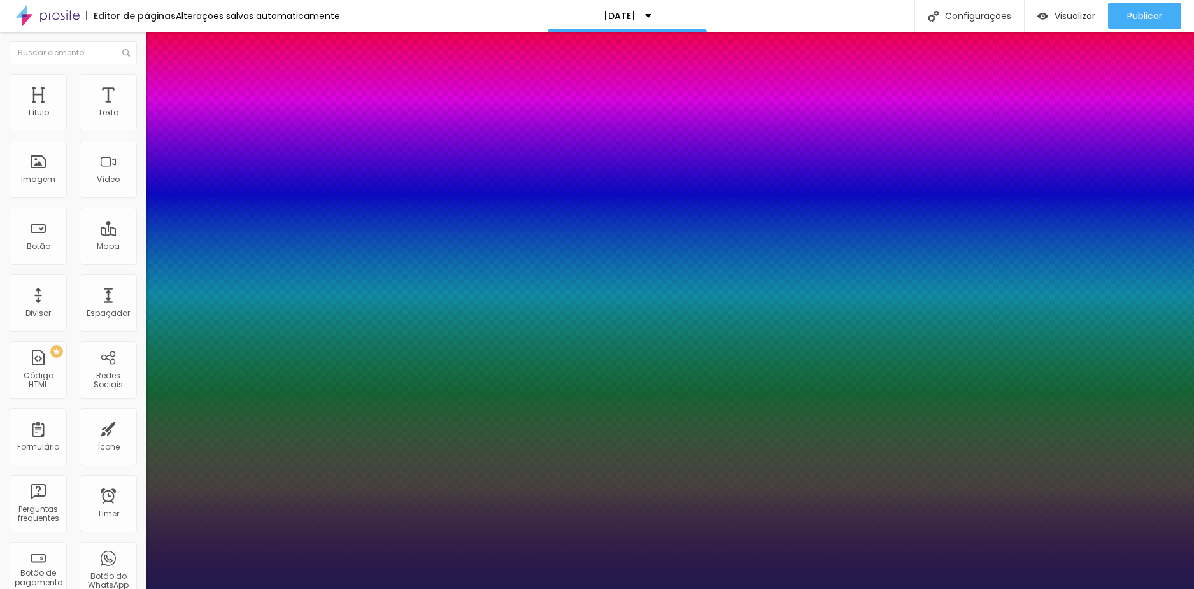
drag, startPoint x: 169, startPoint y: 214, endPoint x: 176, endPoint y: 220, distance: 8.6
type input "20"
type input "1"
type input "1.4"
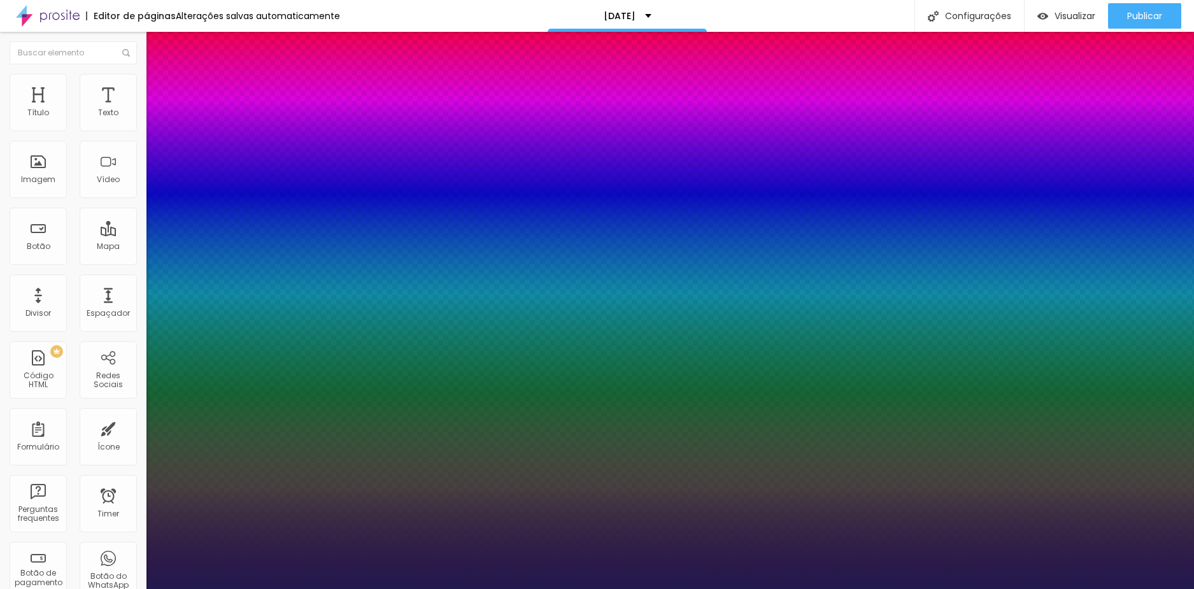
type input "1.4"
click at [512, 588] on div at bounding box center [597, 589] width 1194 height 0
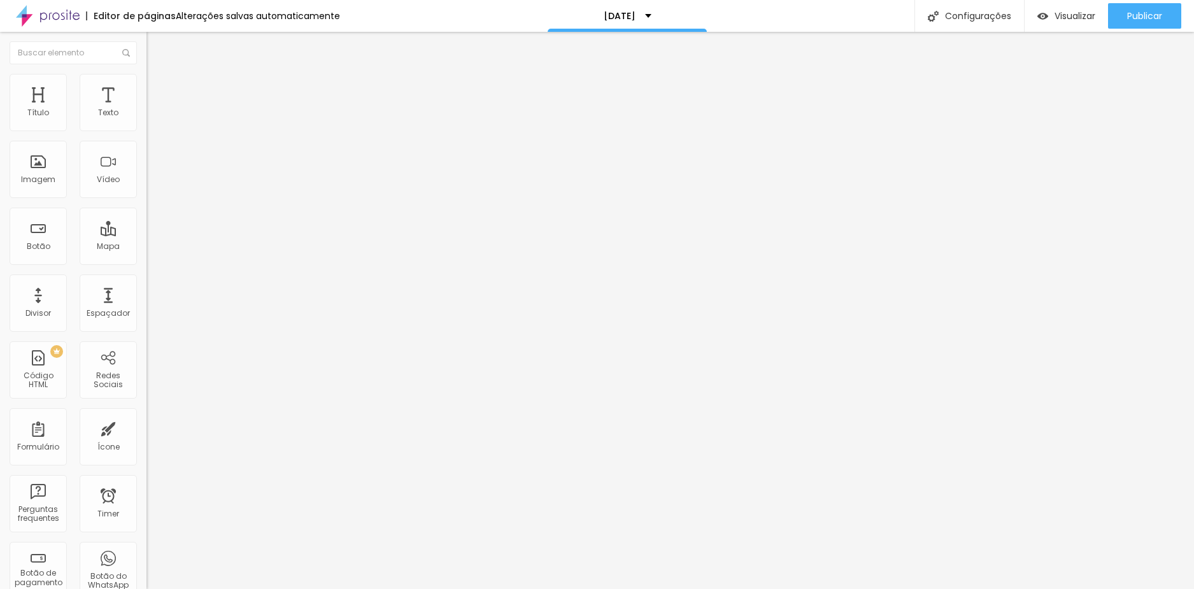
click at [152, 118] on icon "button" at bounding box center [156, 115] width 8 height 8
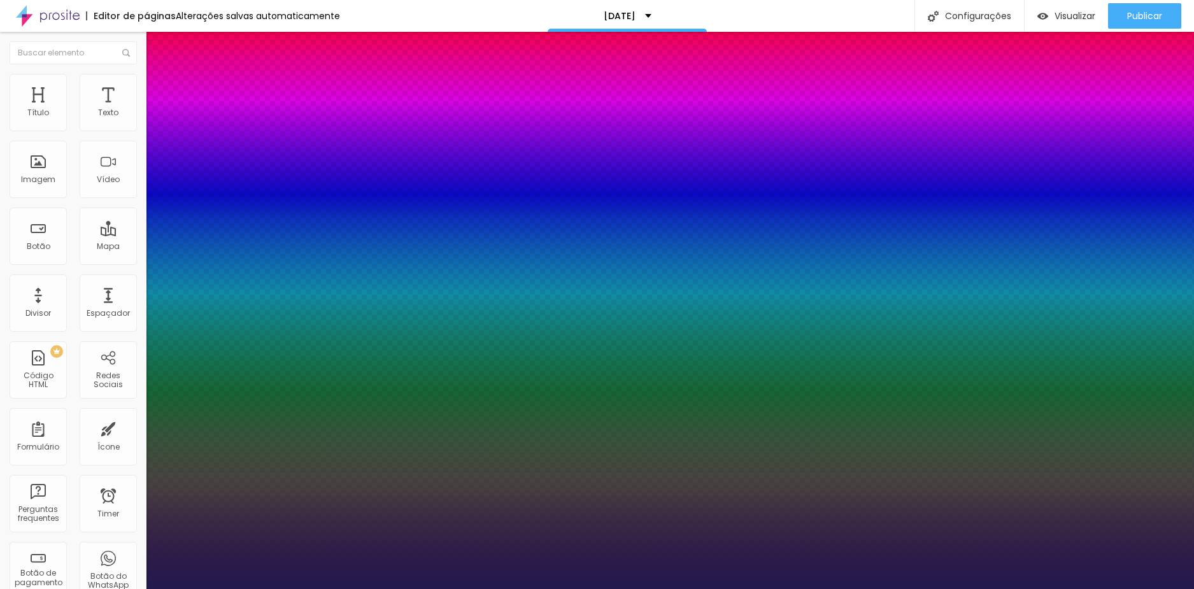
type input "1"
type input "18"
type input "1"
type input "19"
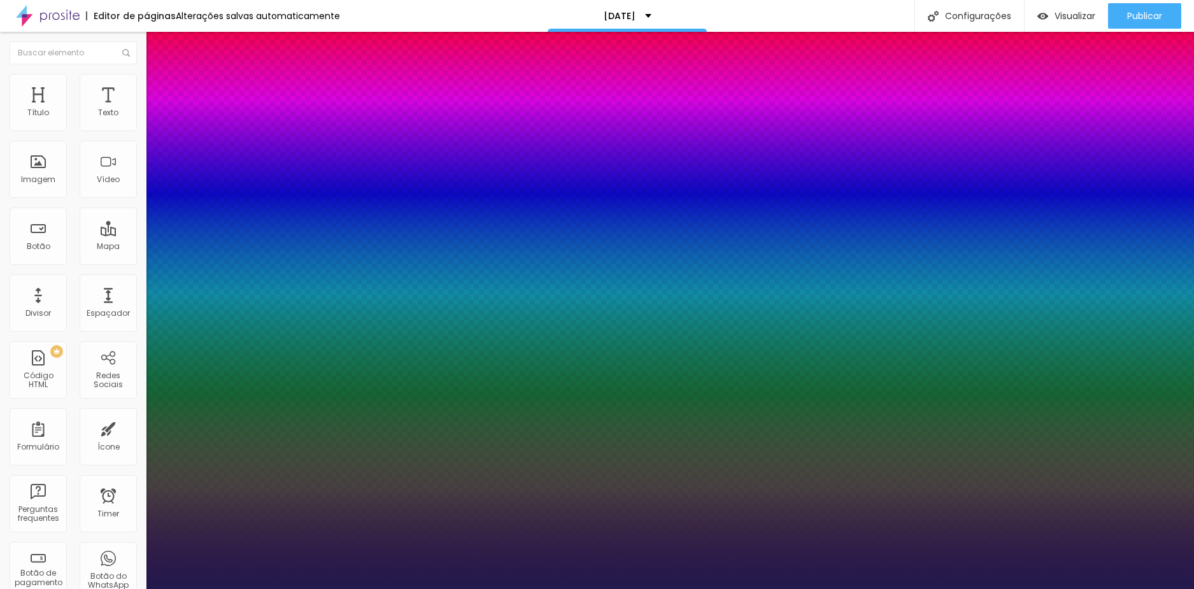
type input "19"
type input "1"
type input "21"
type input "1"
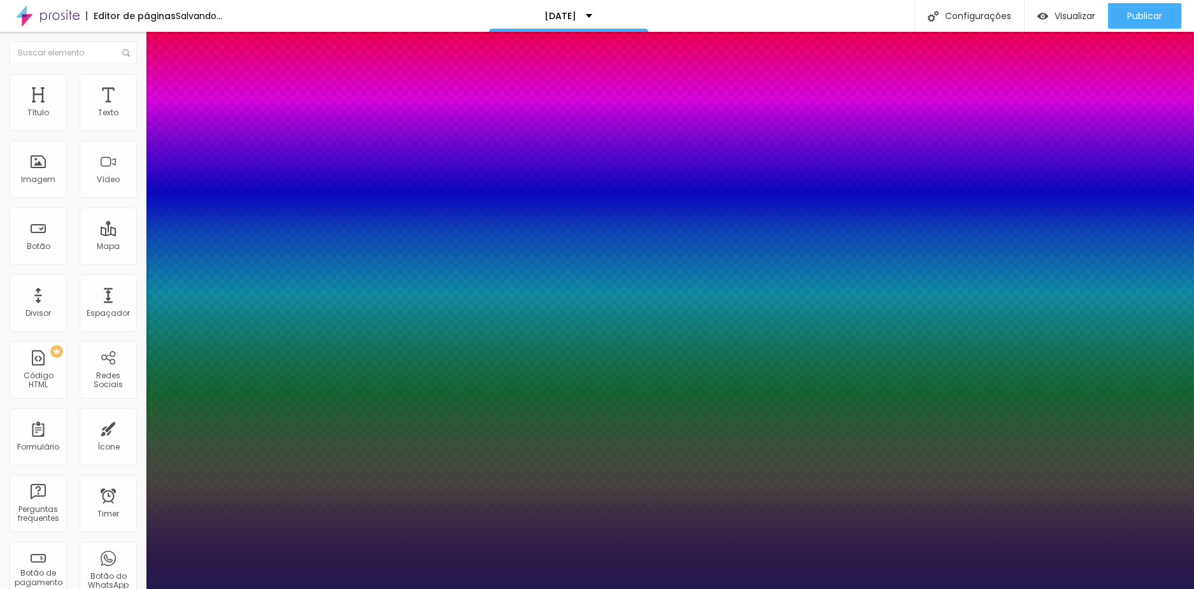
type input "20"
type input "1"
type input "19"
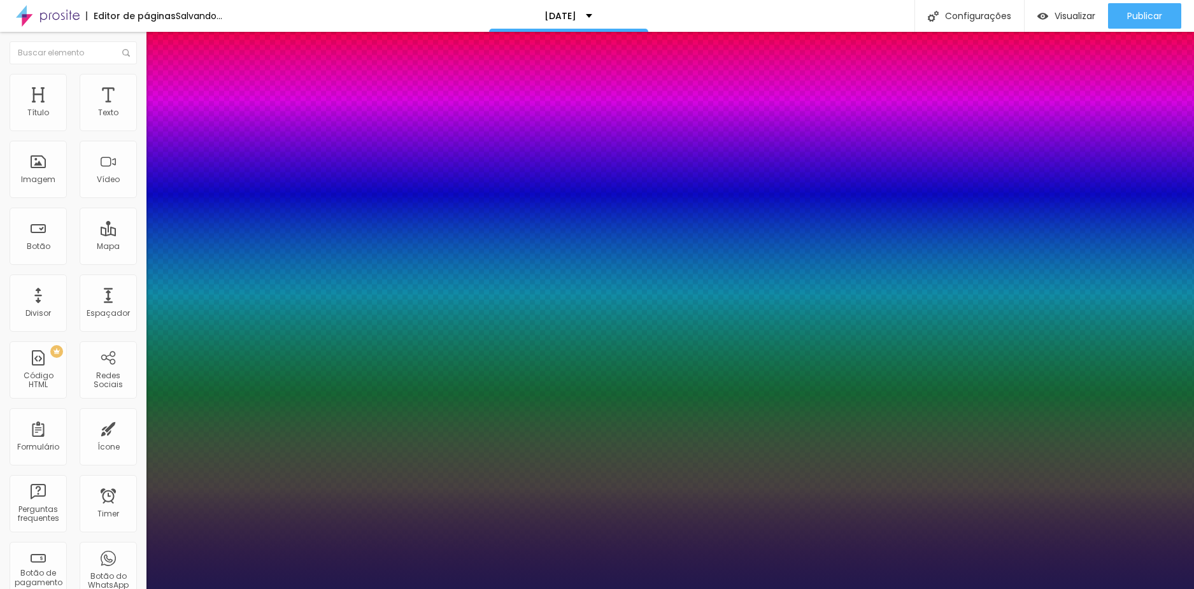
type input "1"
type input "20"
type input "1"
type input "20"
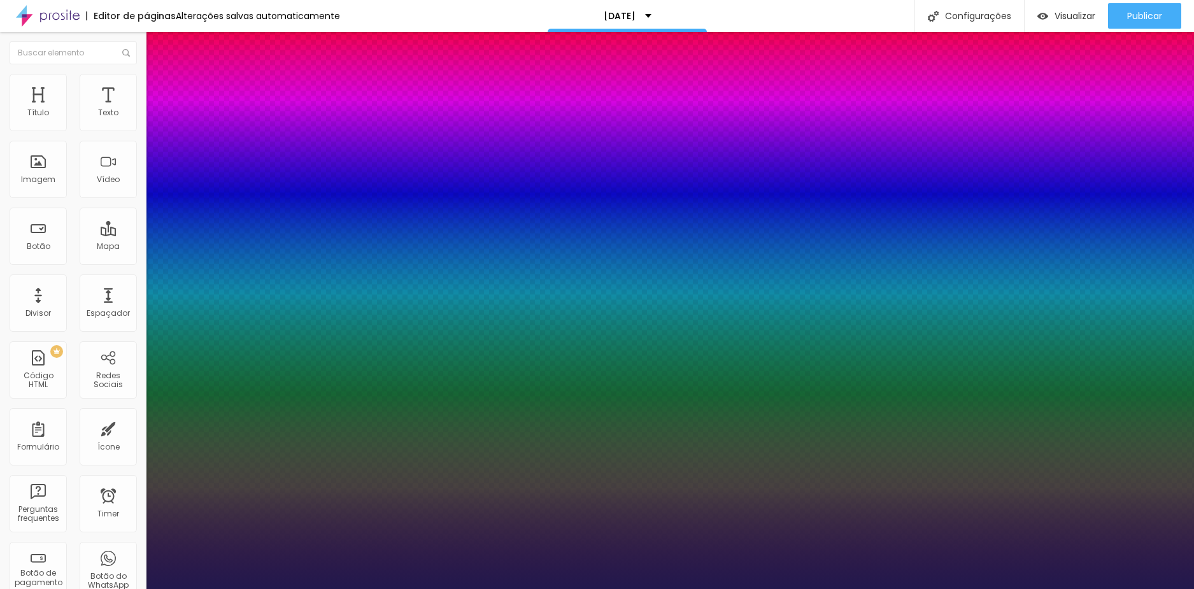
type input "1"
type input "1.4"
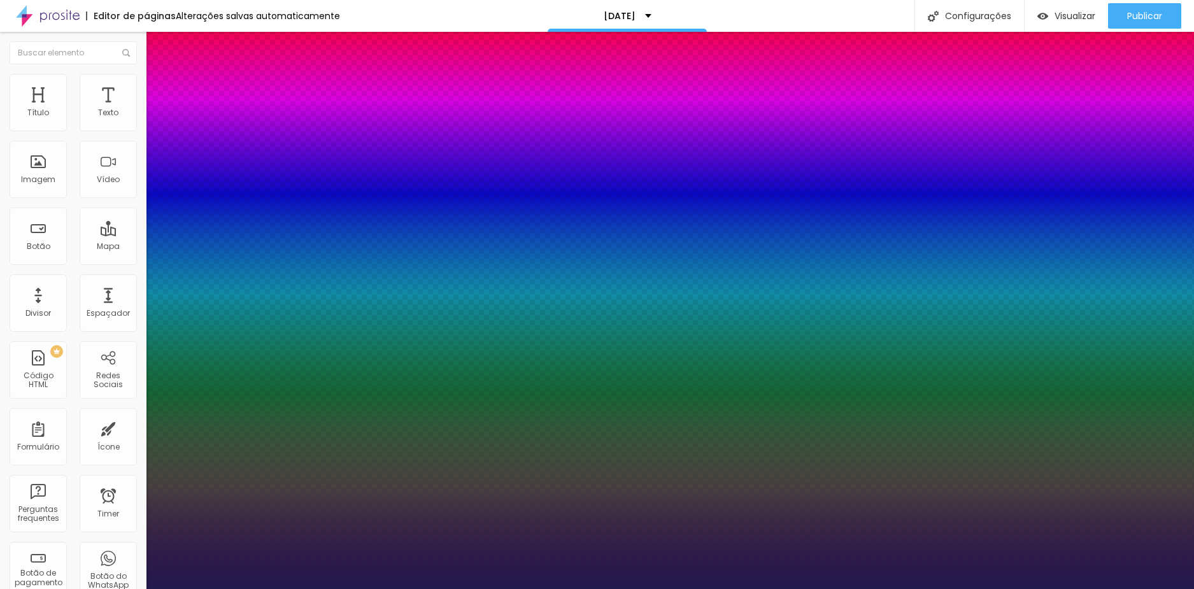
click at [420, 588] on div at bounding box center [597, 589] width 1194 height 0
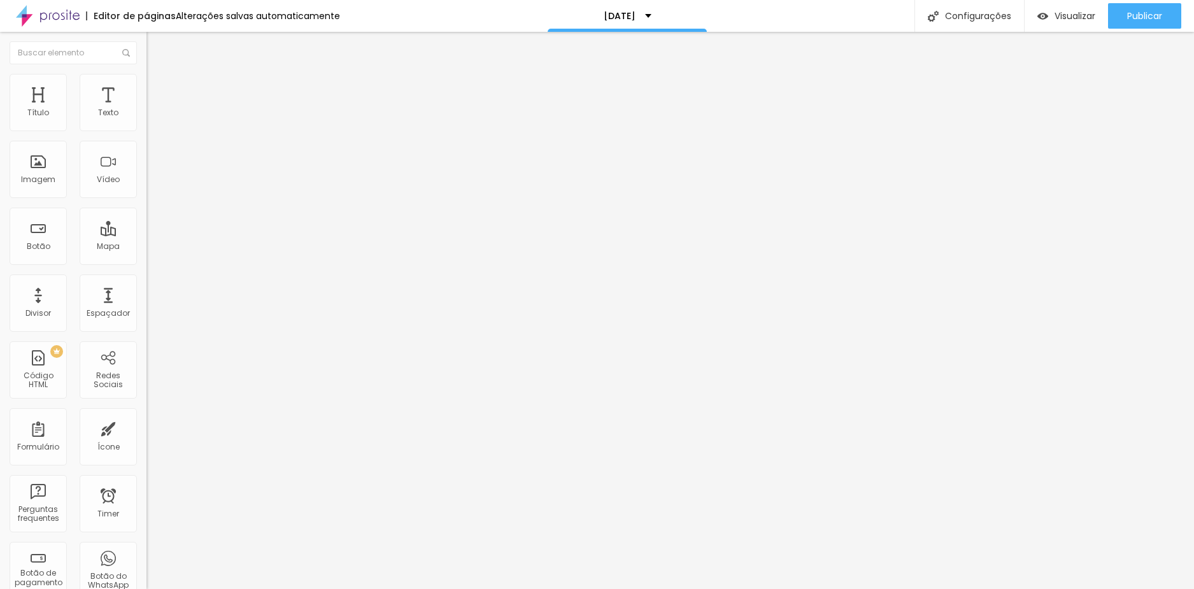
click at [152, 118] on icon "button" at bounding box center [156, 115] width 8 height 8
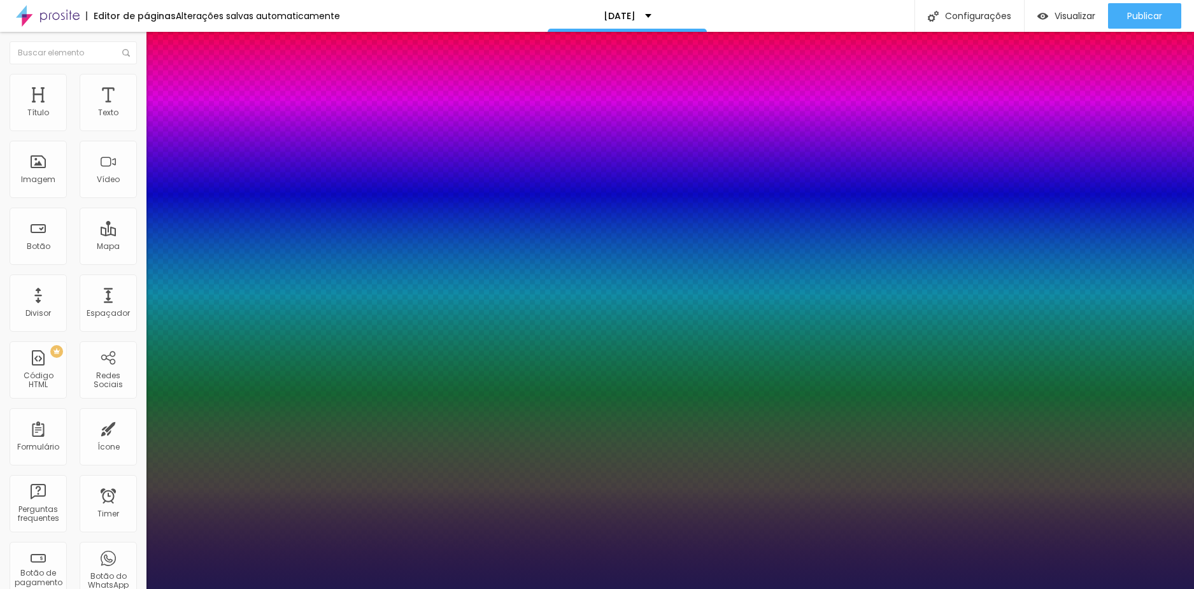
type input "1"
type input "14"
type input "1"
type input "13"
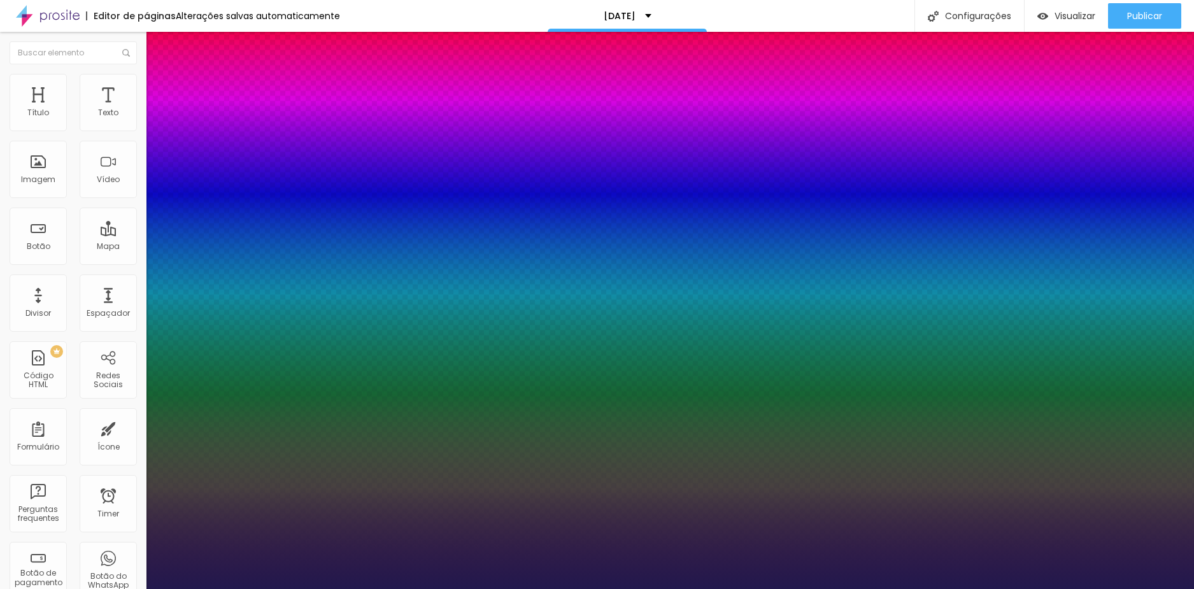
type input "13"
type input "1"
type input "12"
type input "1"
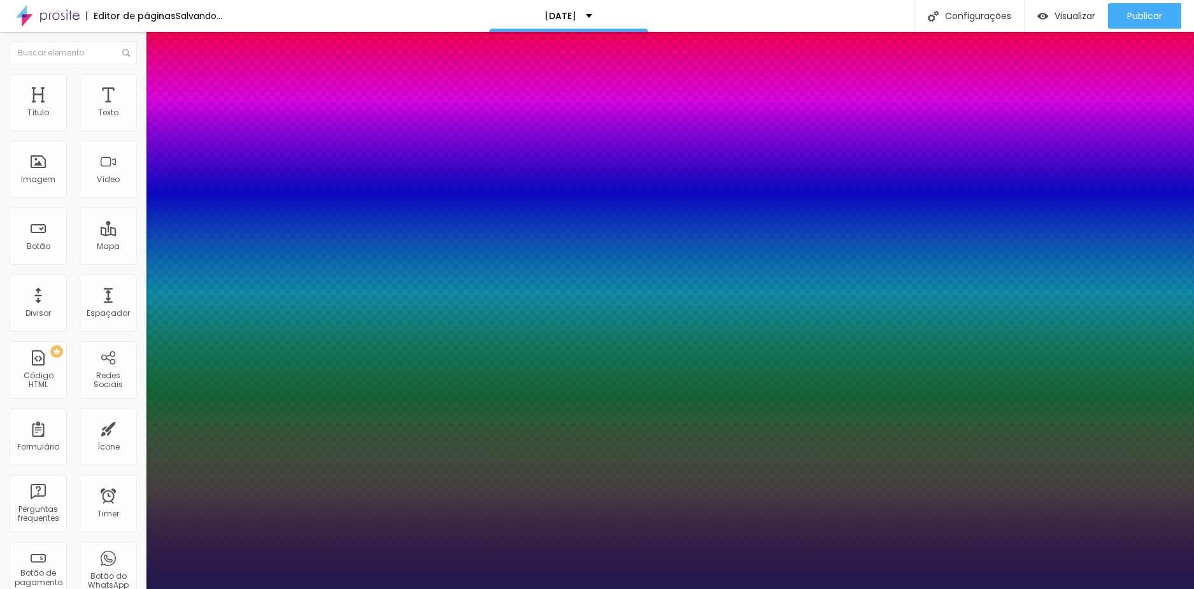
type input "11"
type input "1"
type input "12"
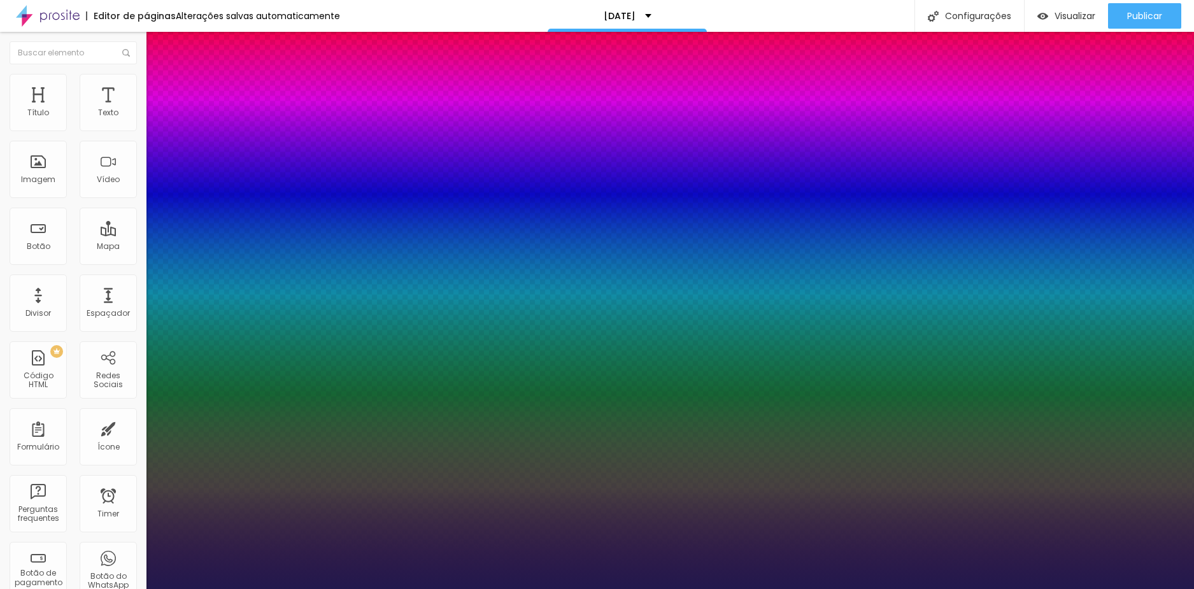
type input "1"
type input "13"
type input "1"
type input "14"
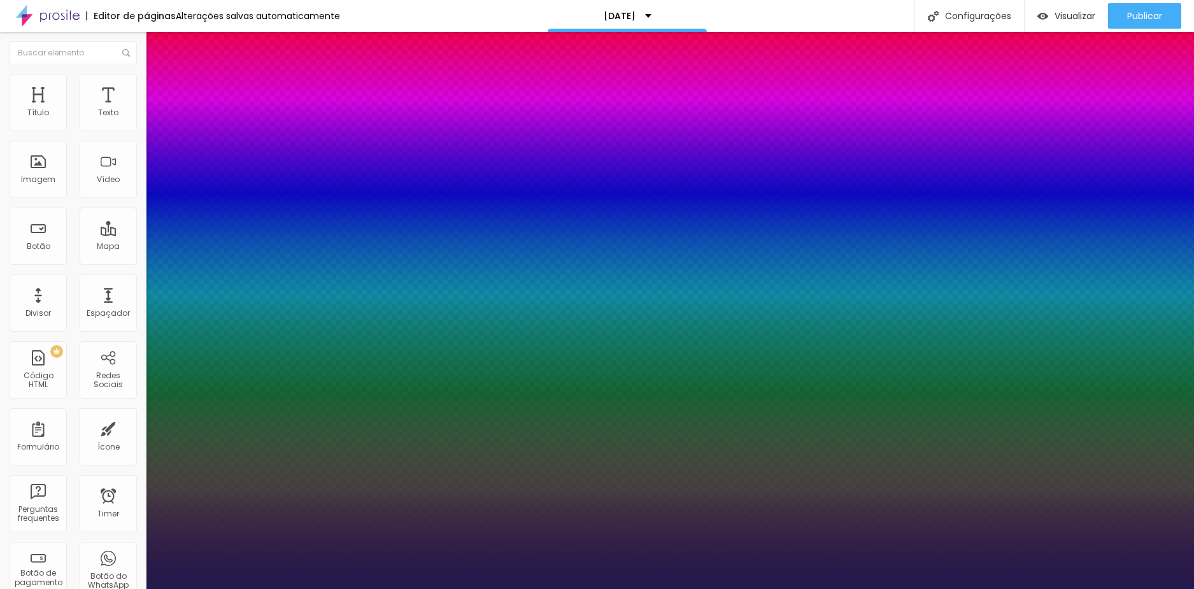
type input "14"
type input "1"
type input "13"
type input "1"
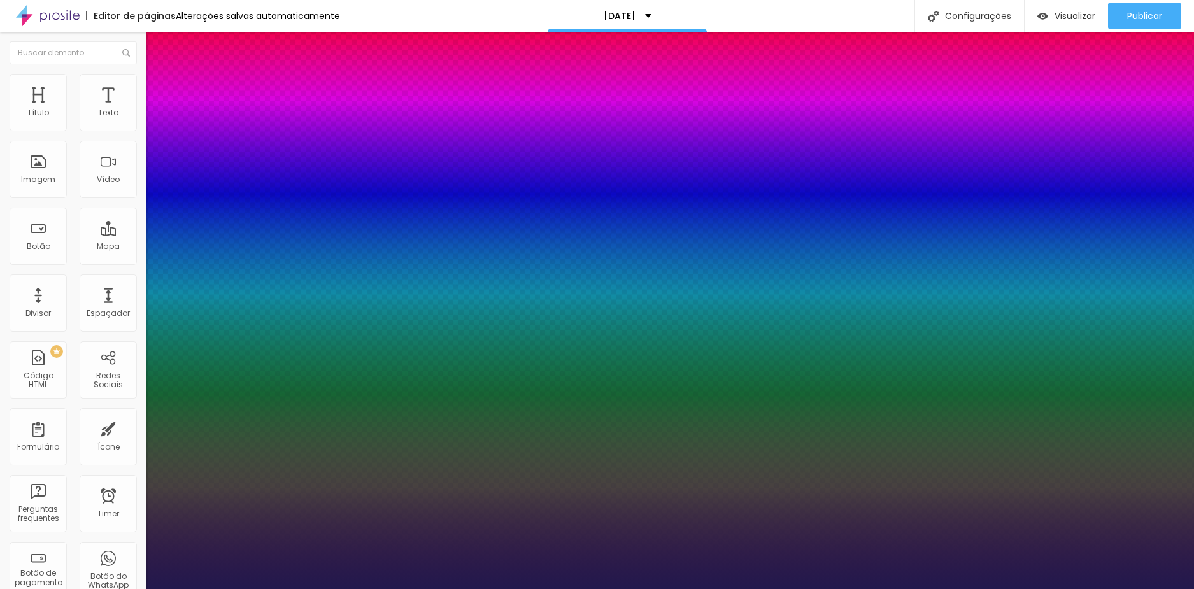
type input "12"
type input "1"
type input "13"
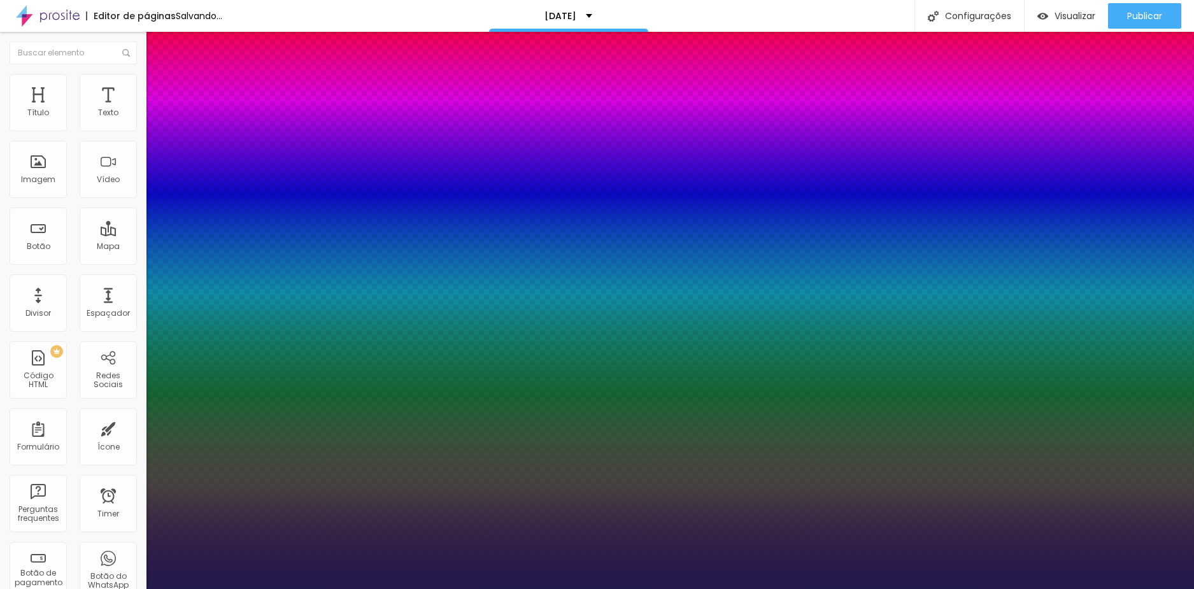
type input "1"
type input "13"
type input "1"
type input "1.4"
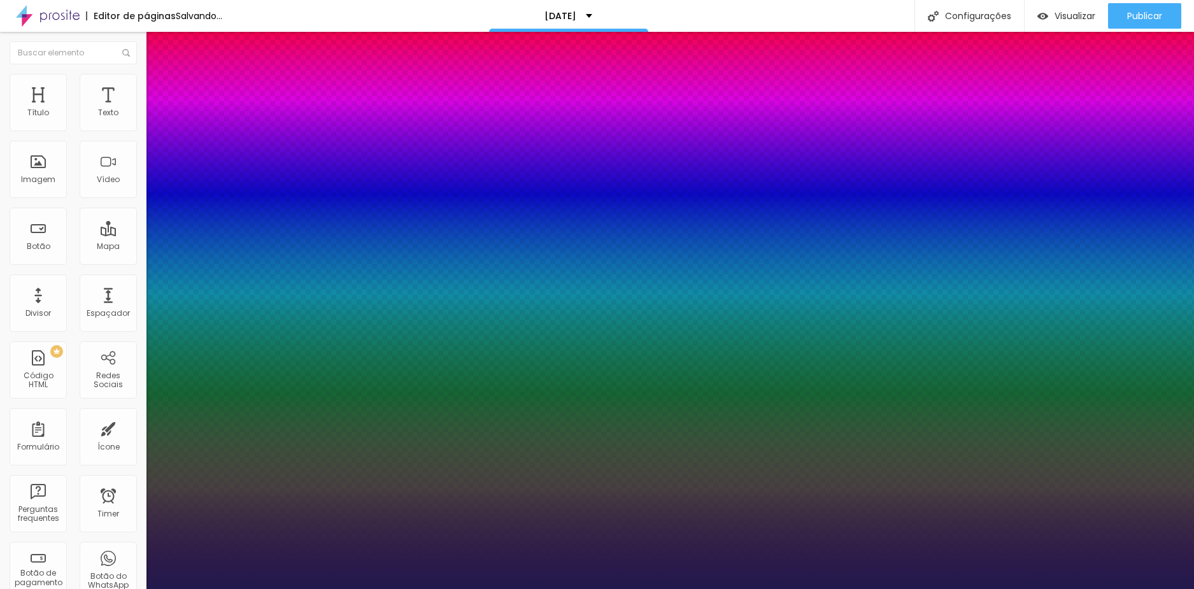
type input "1.4"
type input "1"
type input "1.5"
type input "1"
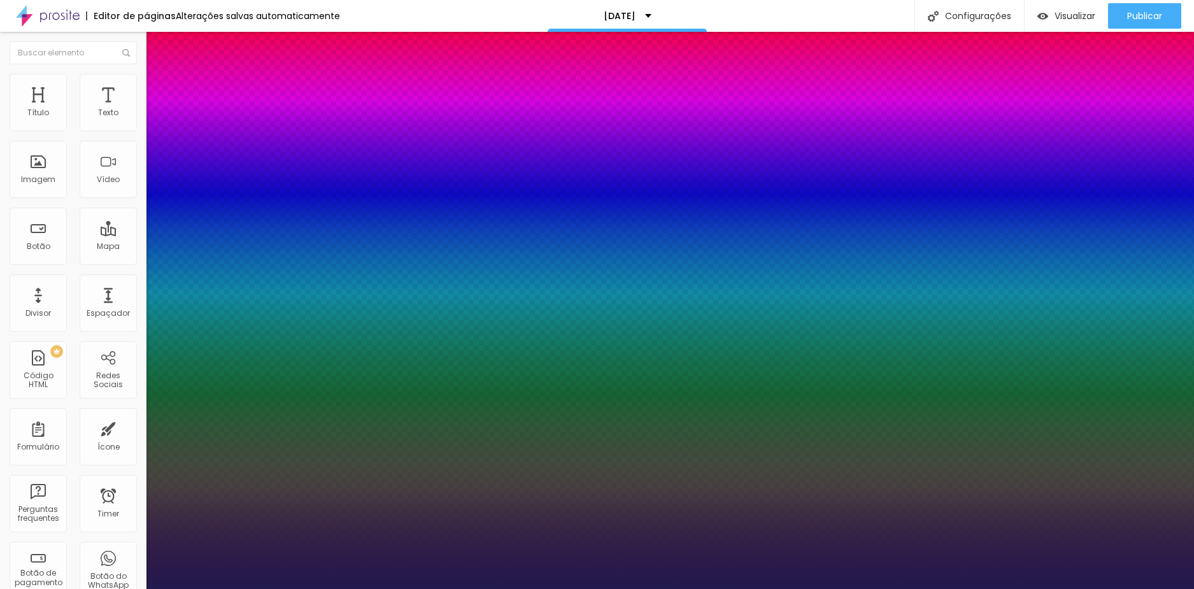
type input "1.6"
type input "1"
type input "1.7"
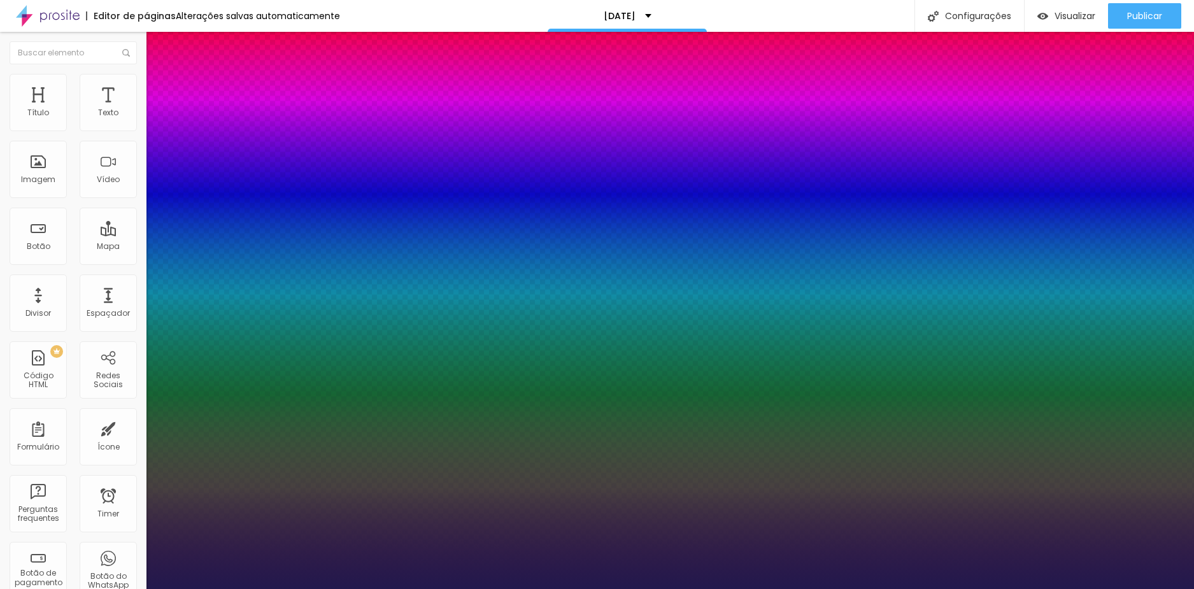
type input "1"
type input "1.8"
type input "1"
drag, startPoint x: 211, startPoint y: 302, endPoint x: 255, endPoint y: 313, distance: 45.7
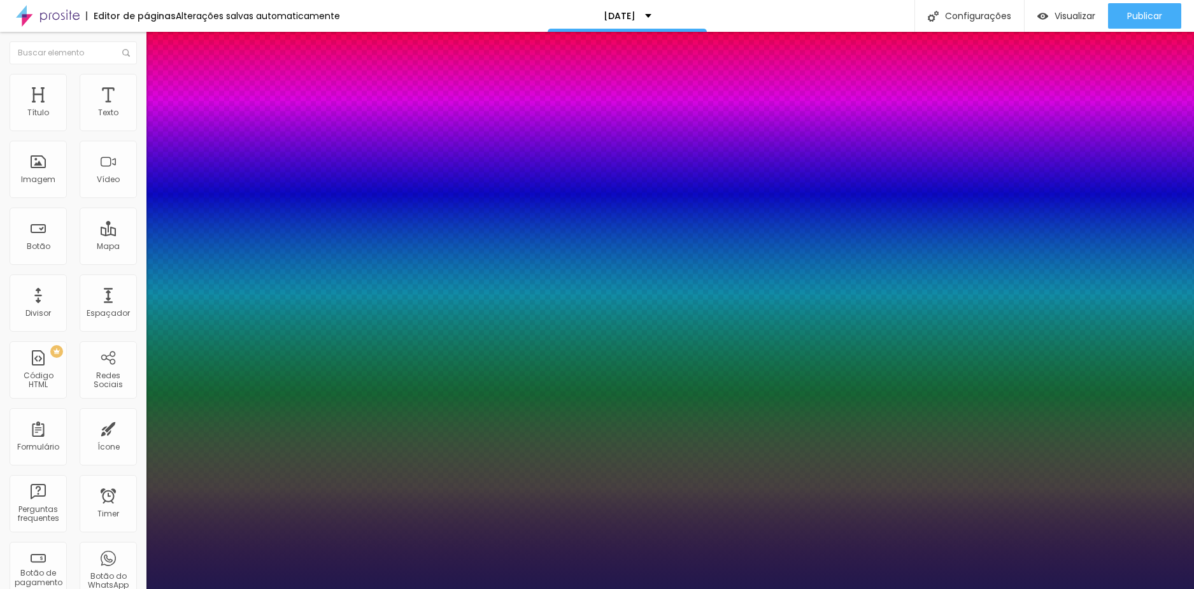
click at [506, 588] on div at bounding box center [597, 589] width 1194 height 0
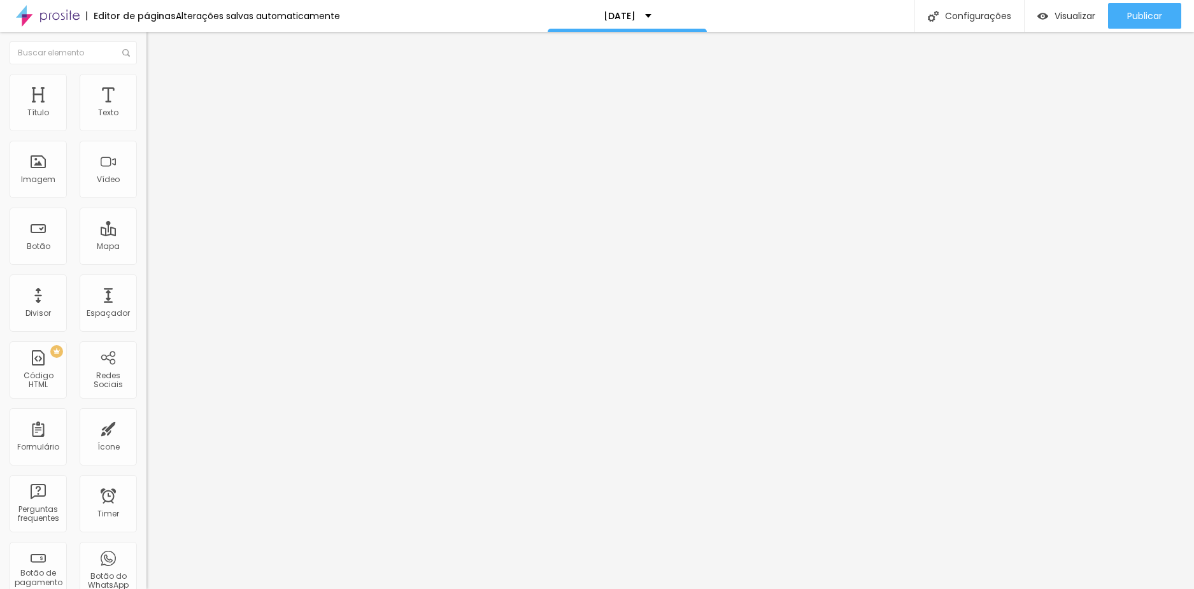
click at [152, 118] on icon "button" at bounding box center [156, 115] width 8 height 8
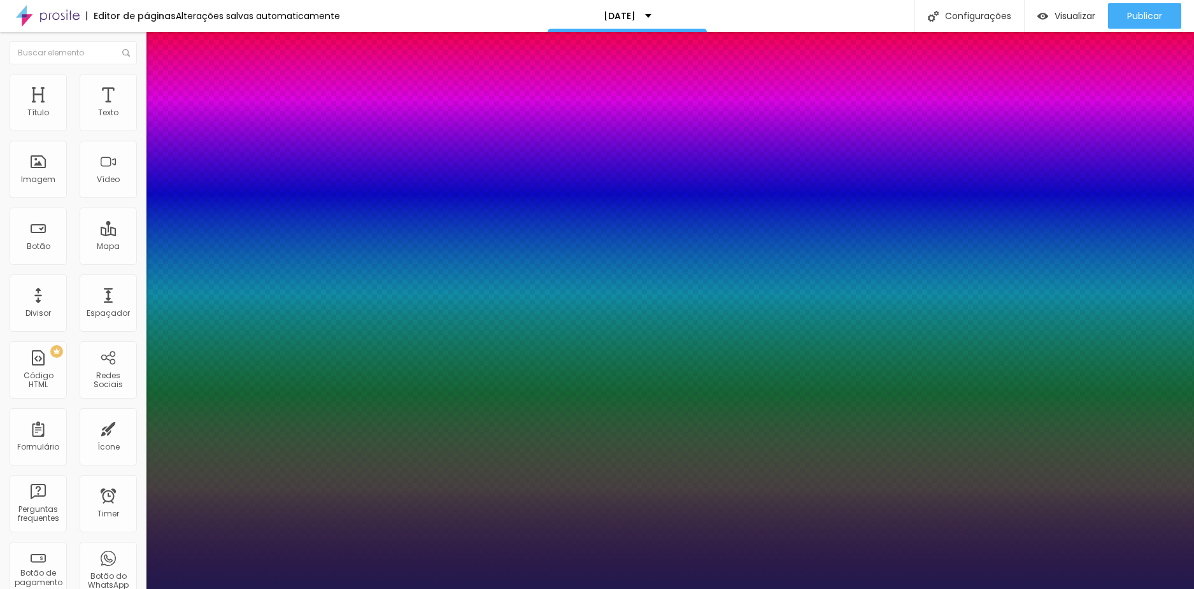
drag, startPoint x: 157, startPoint y: 274, endPoint x: 144, endPoint y: 274, distance: 12.8
click at [404, 588] on div at bounding box center [597, 589] width 1194 height 0
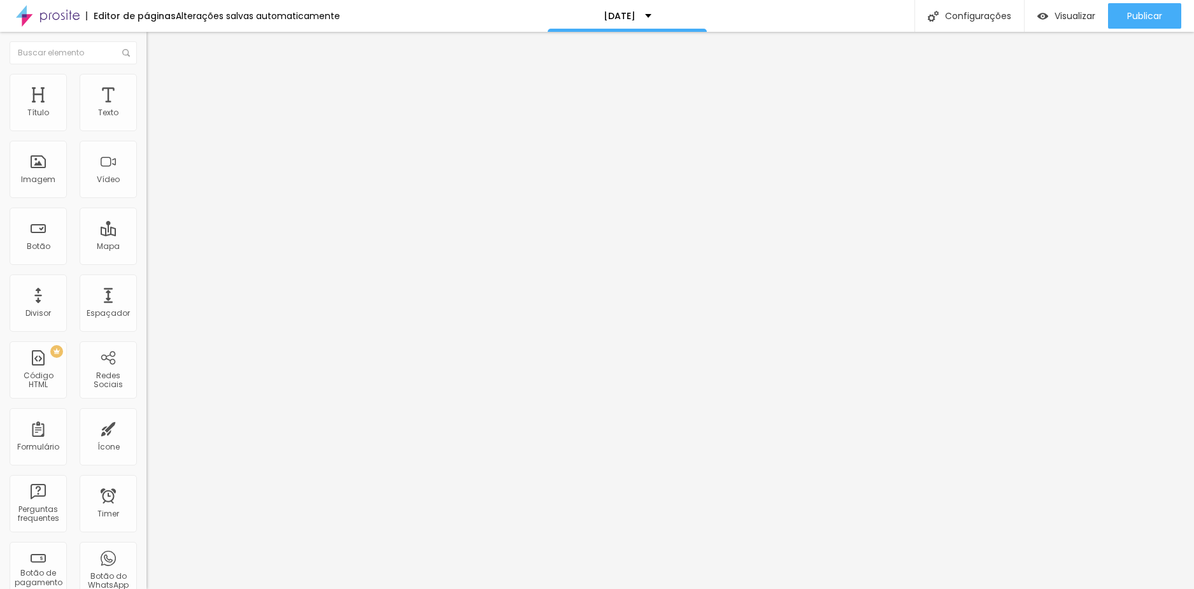
click at [146, 262] on input "[URL][DOMAIN_NAME]" at bounding box center [222, 256] width 153 height 13
drag, startPoint x: 80, startPoint y: 263, endPoint x: -29, endPoint y: 268, distance: 109.0
click at [0, 268] on html "Editor de páginas Alterações salvas automaticamente [DATE] Configurações Config…" at bounding box center [597, 294] width 1194 height 589
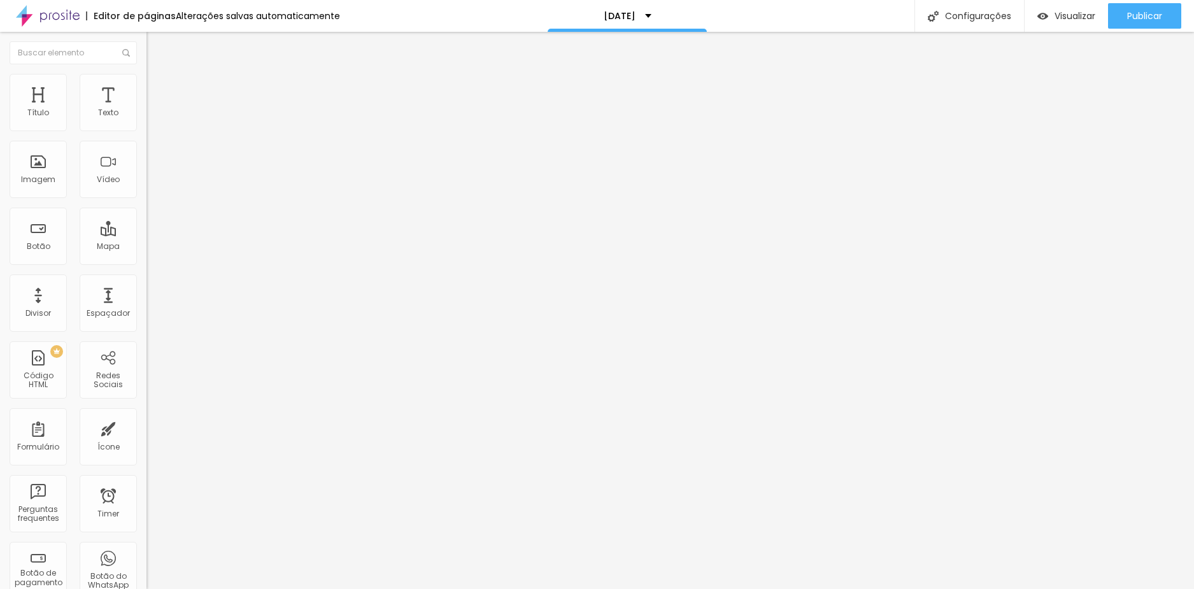
paste input "[URL][DOMAIN_NAME]"
drag, startPoint x: 95, startPoint y: 142, endPoint x: -29, endPoint y: 136, distance: 123.7
click at [0, 136] on html "Editor de páginas Alterações salvas automaticamente [DATE] Configurações Config…" at bounding box center [597, 294] width 1194 height 589
click at [146, 195] on span "Normal" at bounding box center [160, 195] width 29 height 11
click at [146, 208] on span "Pequeno" at bounding box center [163, 202] width 34 height 11
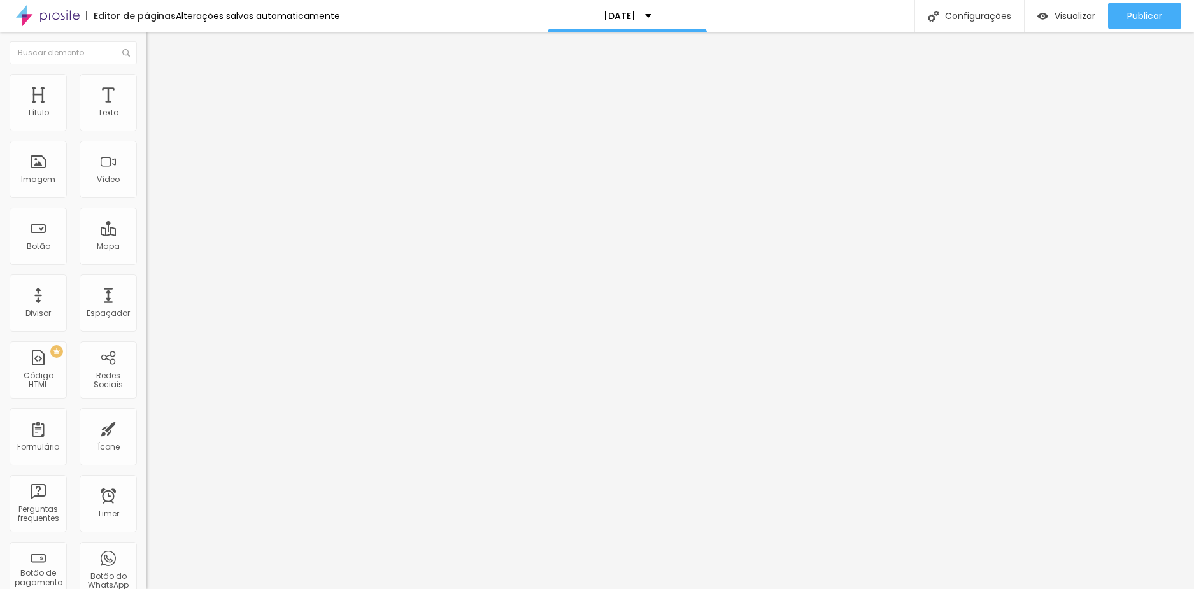
click at [146, 87] on li "Estilo" at bounding box center [219, 80] width 146 height 13
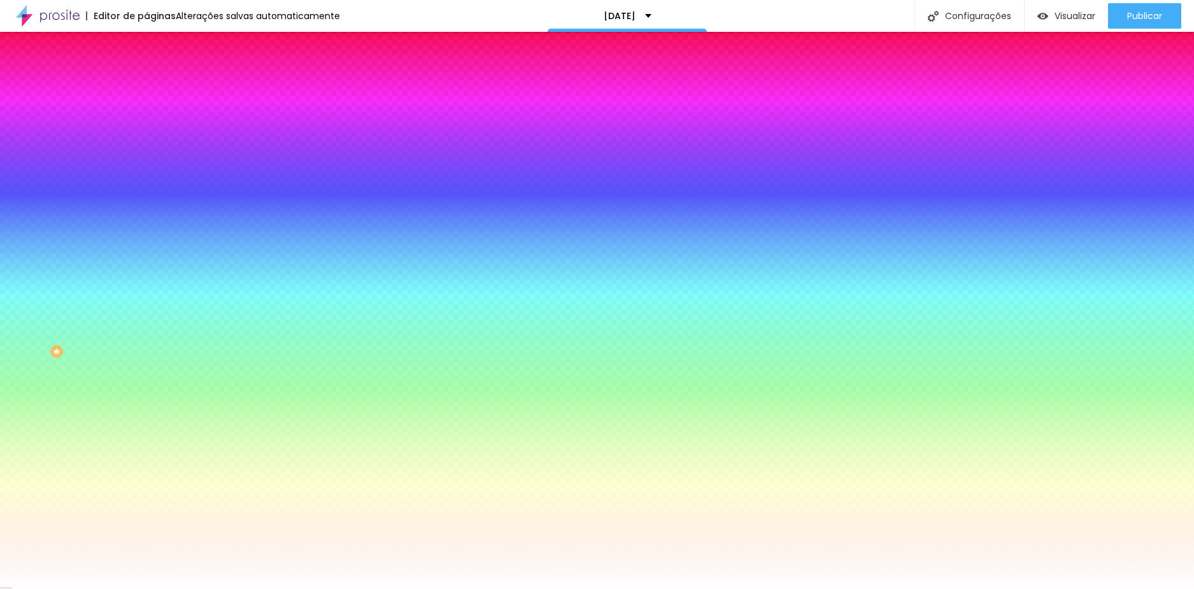
click at [152, 158] on icon "button" at bounding box center [156, 162] width 8 height 8
click at [437, 588] on div at bounding box center [597, 589] width 1194 height 0
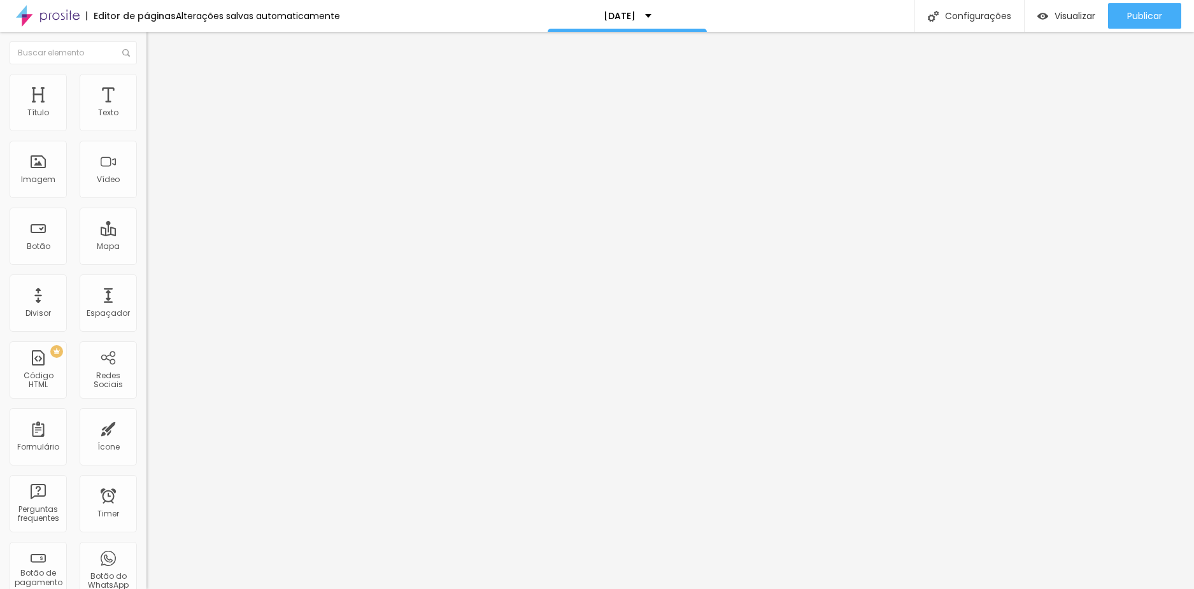
click at [158, 88] on span "Estilo" at bounding box center [168, 82] width 20 height 11
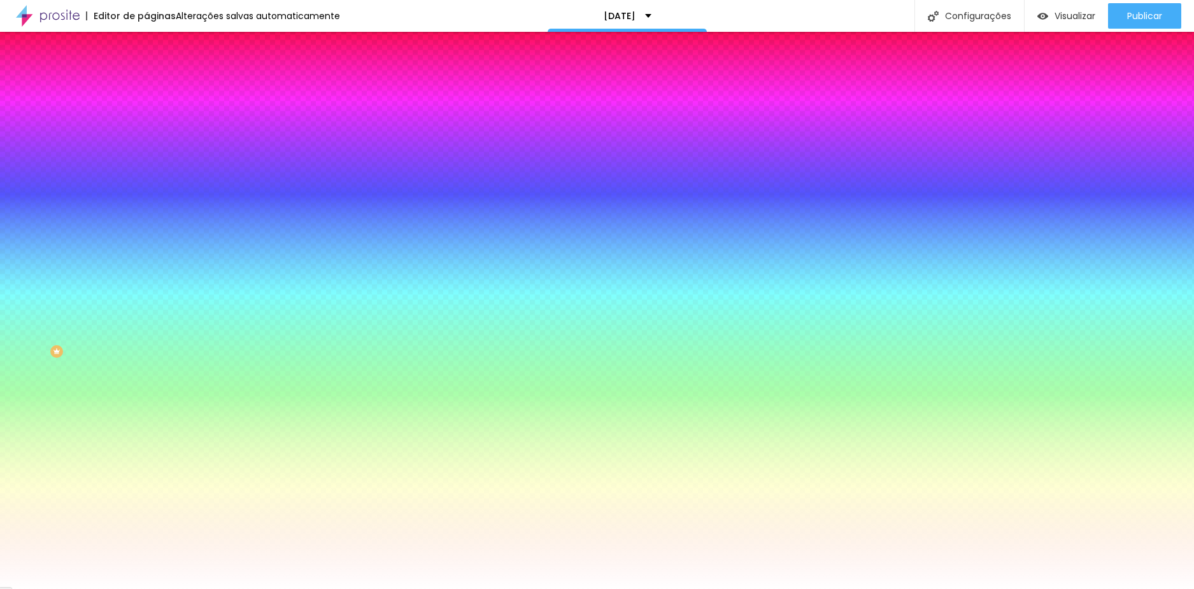
click at [153, 160] on icon "button" at bounding box center [155, 161] width 5 height 5
click at [370, 588] on div at bounding box center [597, 589] width 1194 height 0
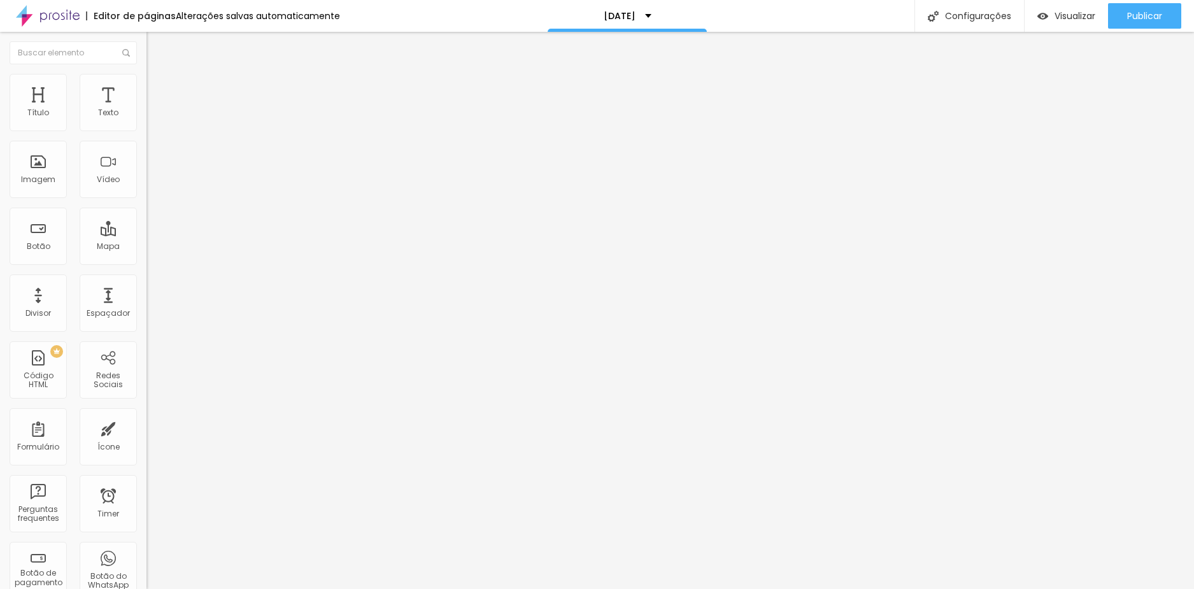
click at [158, 88] on span "Estilo" at bounding box center [168, 82] width 20 height 11
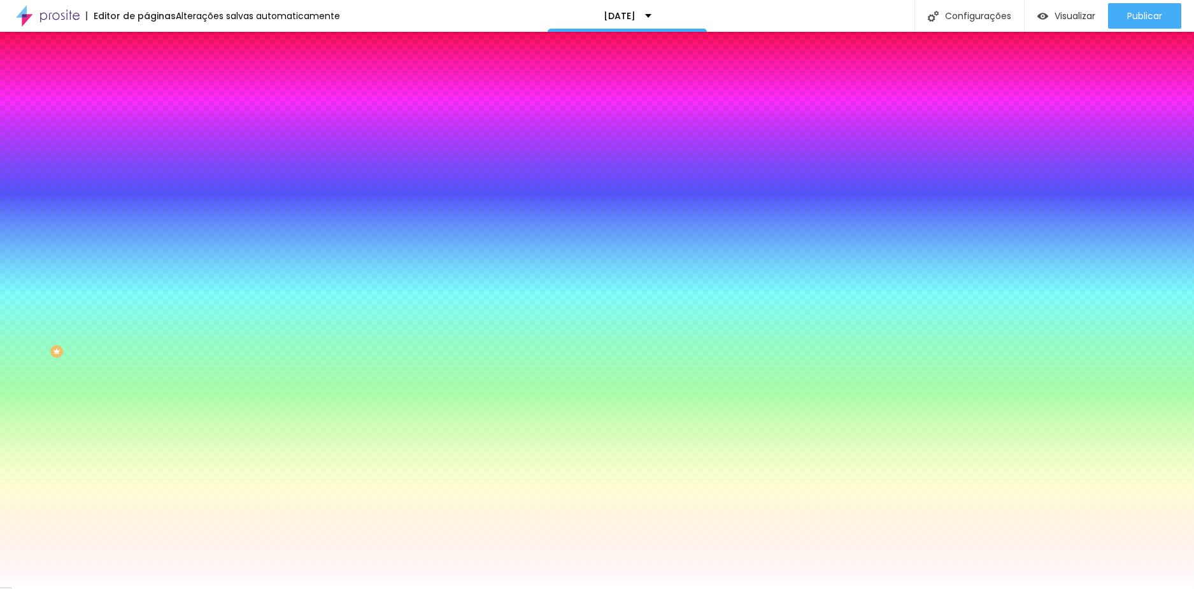
click at [152, 158] on icon "button" at bounding box center [156, 162] width 8 height 8
click at [77, 588] on div at bounding box center [597, 589] width 1194 height 0
click at [146, 192] on button "button" at bounding box center [155, 198] width 18 height 13
click at [118, 588] on div at bounding box center [597, 589] width 1194 height 0
click at [152, 237] on icon "button" at bounding box center [156, 241] width 8 height 8
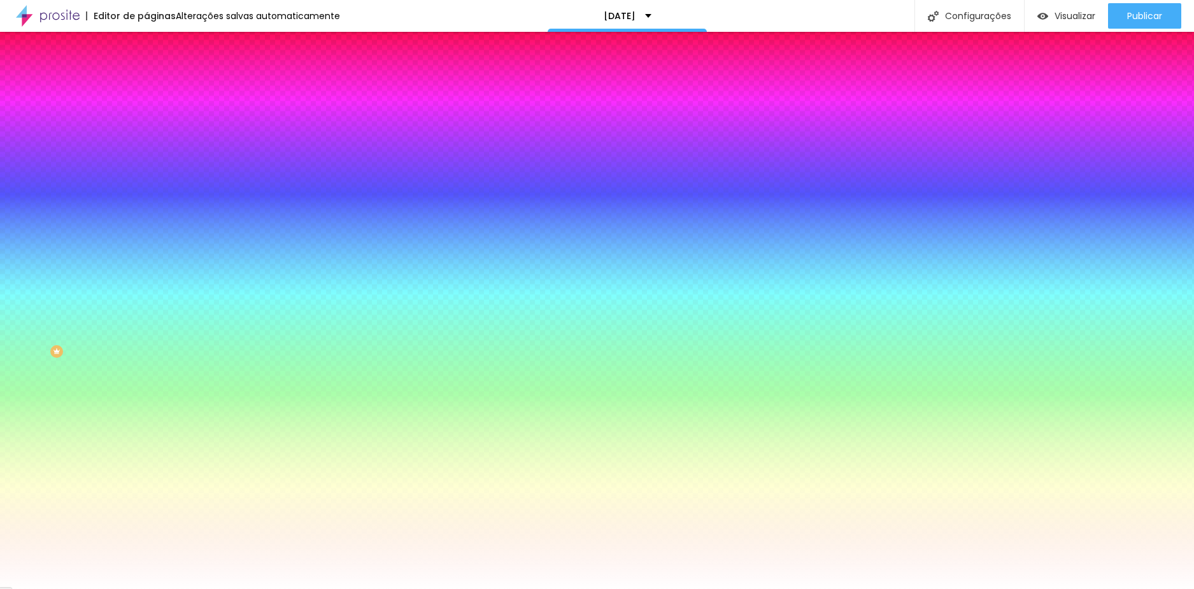
click at [64, 588] on div at bounding box center [597, 589] width 1194 height 0
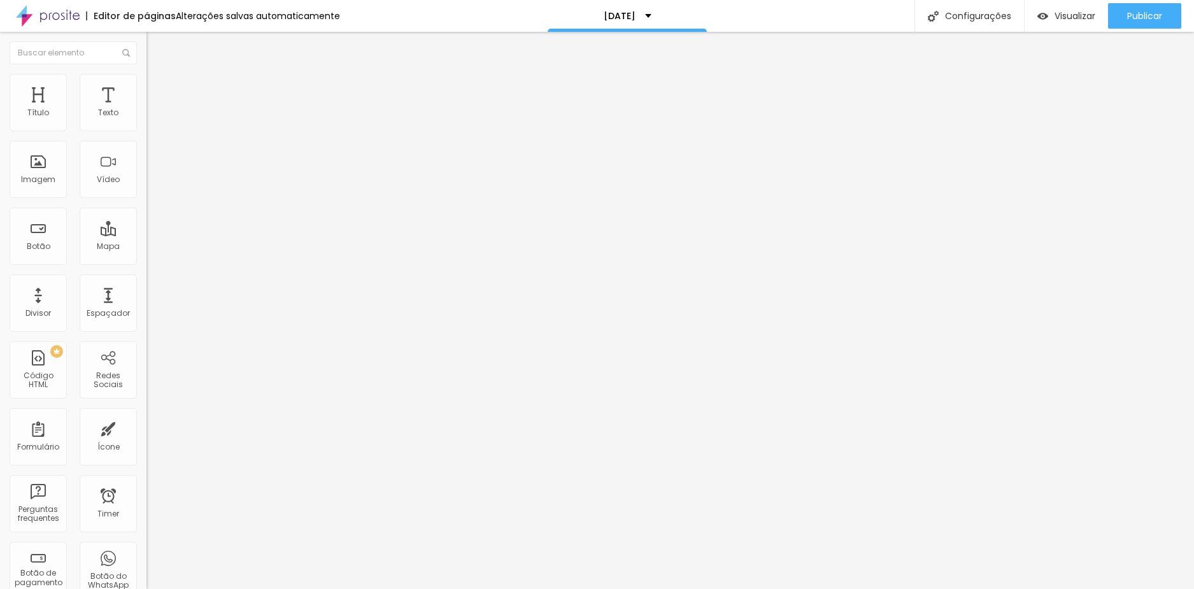
click at [158, 87] on span "Estilo" at bounding box center [168, 82] width 20 height 11
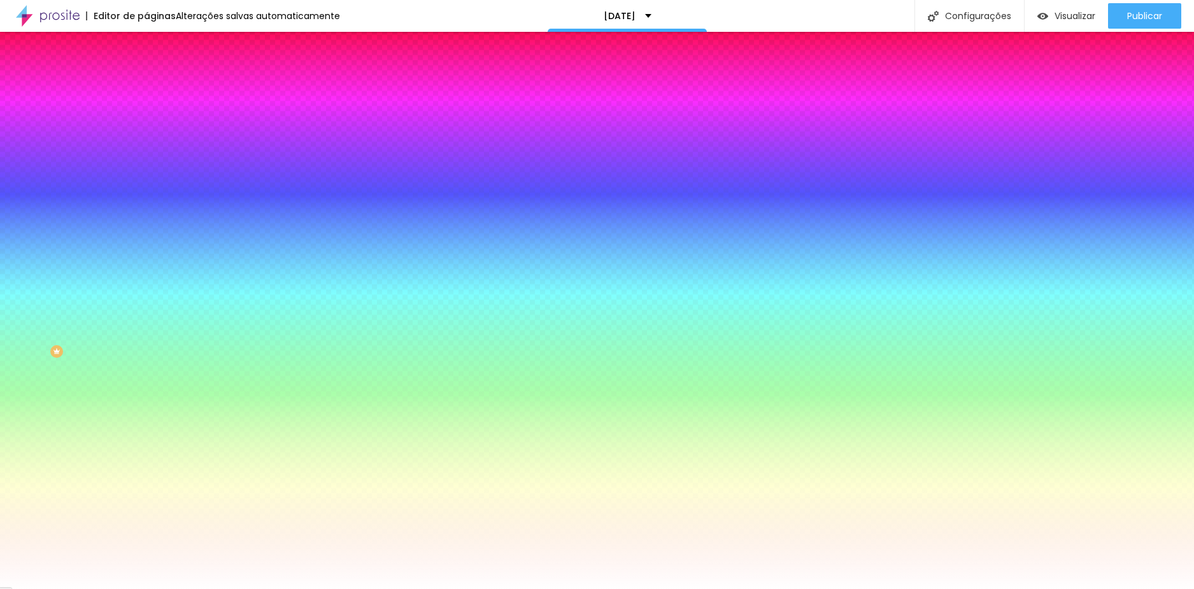
click at [146, 192] on button "button" at bounding box center [155, 198] width 18 height 13
click at [94, 588] on div at bounding box center [597, 589] width 1194 height 0
click at [152, 237] on icon "button" at bounding box center [156, 241] width 8 height 8
click at [83, 588] on div at bounding box center [597, 589] width 1194 height 0
click at [158, 91] on span "Avançado" at bounding box center [179, 95] width 42 height 11
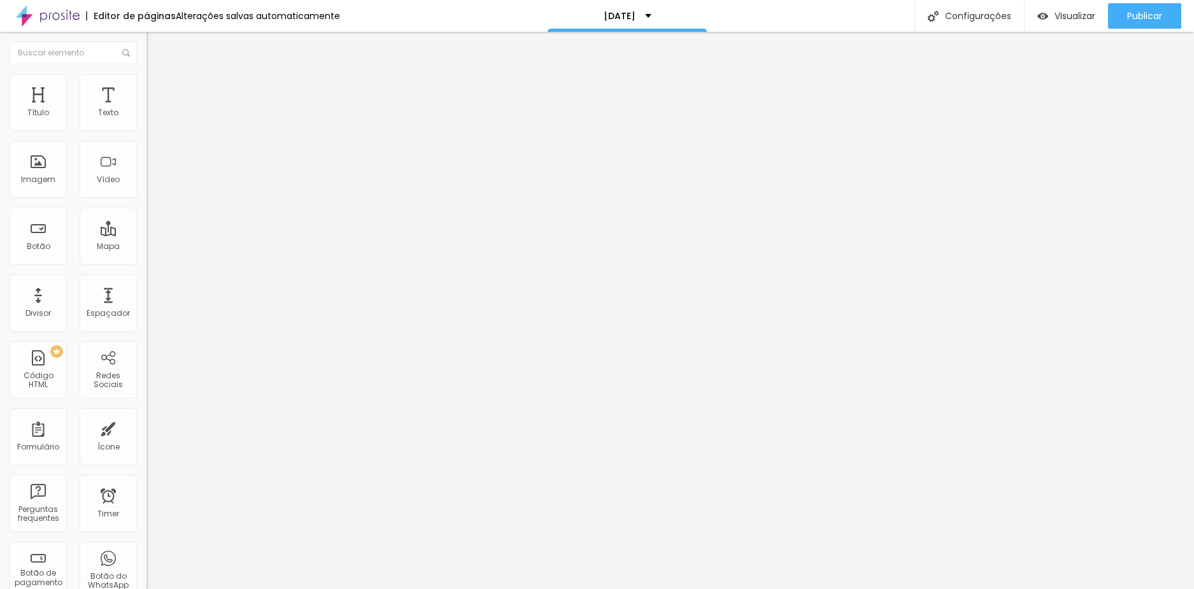
click at [146, 73] on img at bounding box center [151, 66] width 11 height 11
click at [146, 87] on li "Avançado" at bounding box center [219, 93] width 146 height 13
click at [146, 74] on li "Conteúdo" at bounding box center [219, 67] width 146 height 13
drag, startPoint x: 1135, startPoint y: 18, endPoint x: 1063, endPoint y: 37, distance: 74.9
click at [1134, 18] on span "Publicar" at bounding box center [1144, 16] width 35 height 10
